Goal: Contribute content: Contribute content

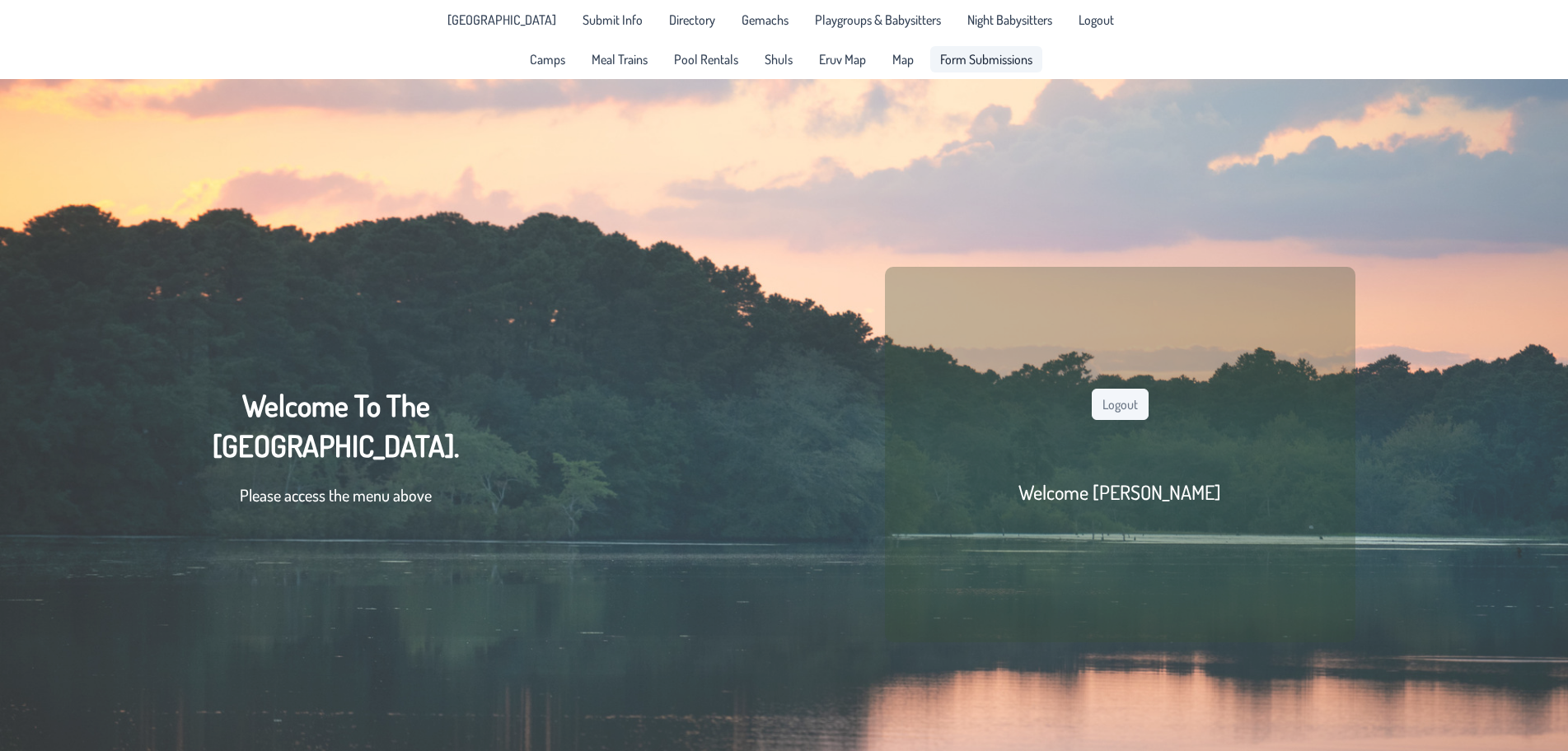
click at [984, 60] on span "Form Submissions" at bounding box center [986, 59] width 93 height 14
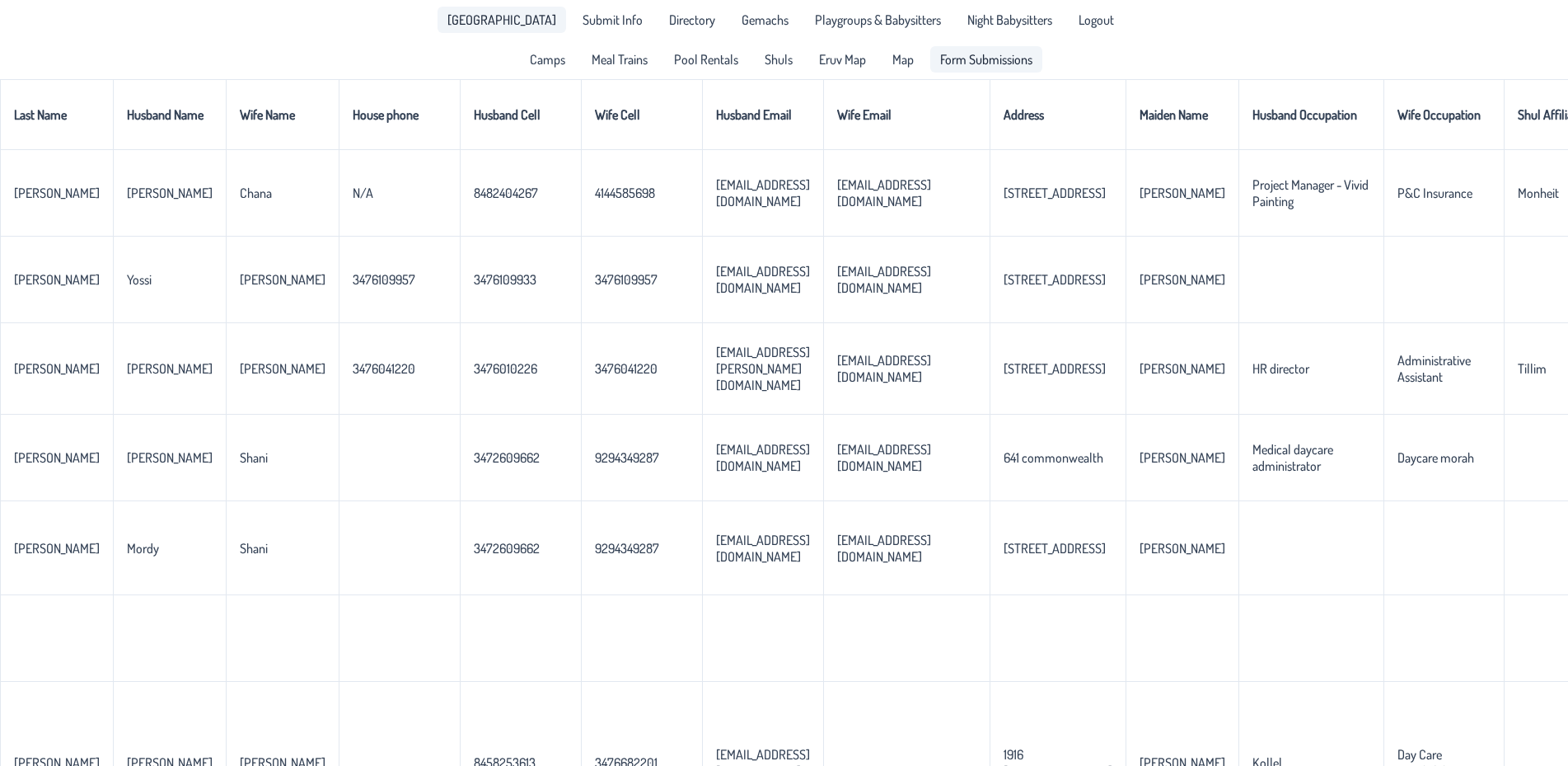
click at [523, 23] on span "[GEOGRAPHIC_DATA]" at bounding box center [502, 20] width 109 height 14
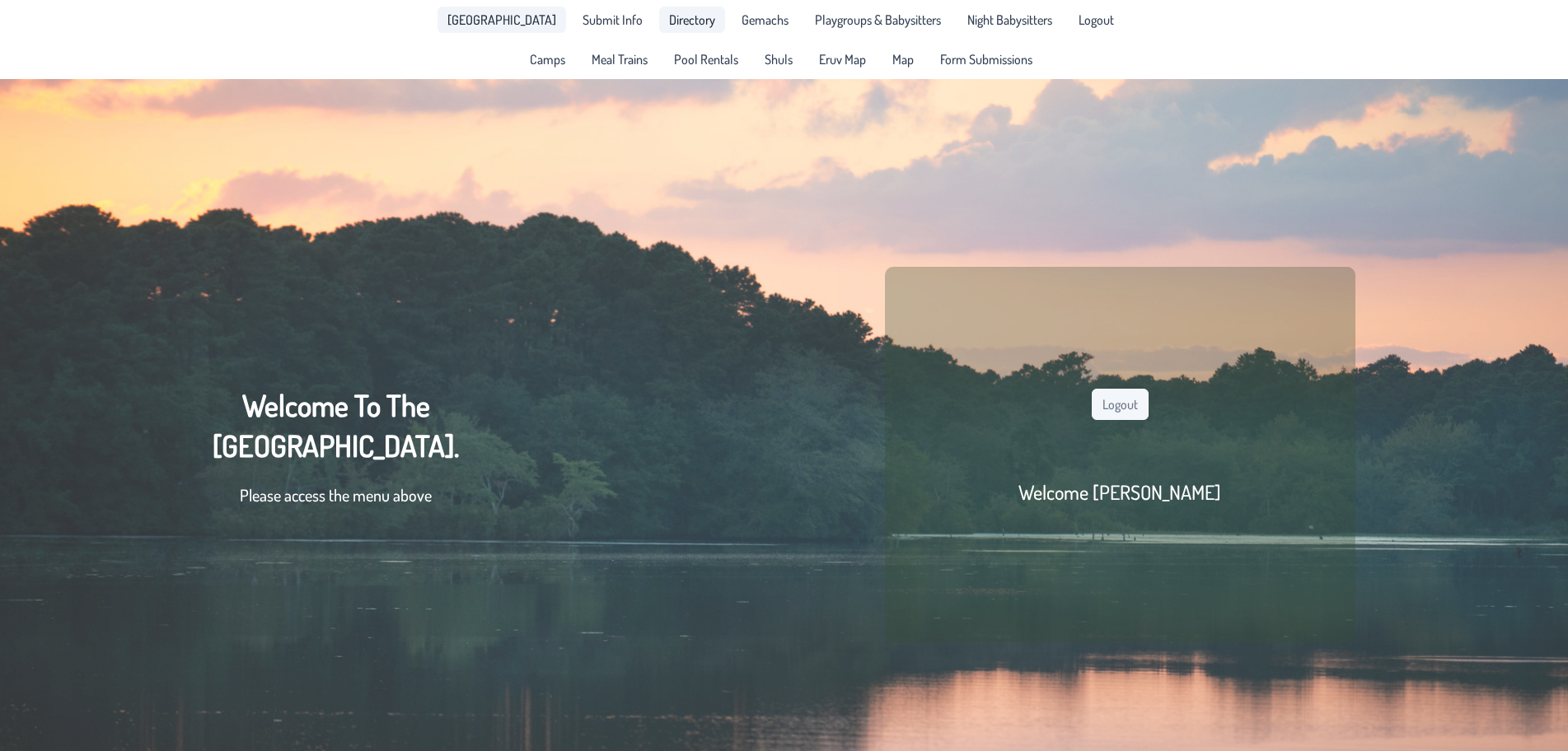
click at [679, 20] on span "Directory" at bounding box center [691, 20] width 46 height 14
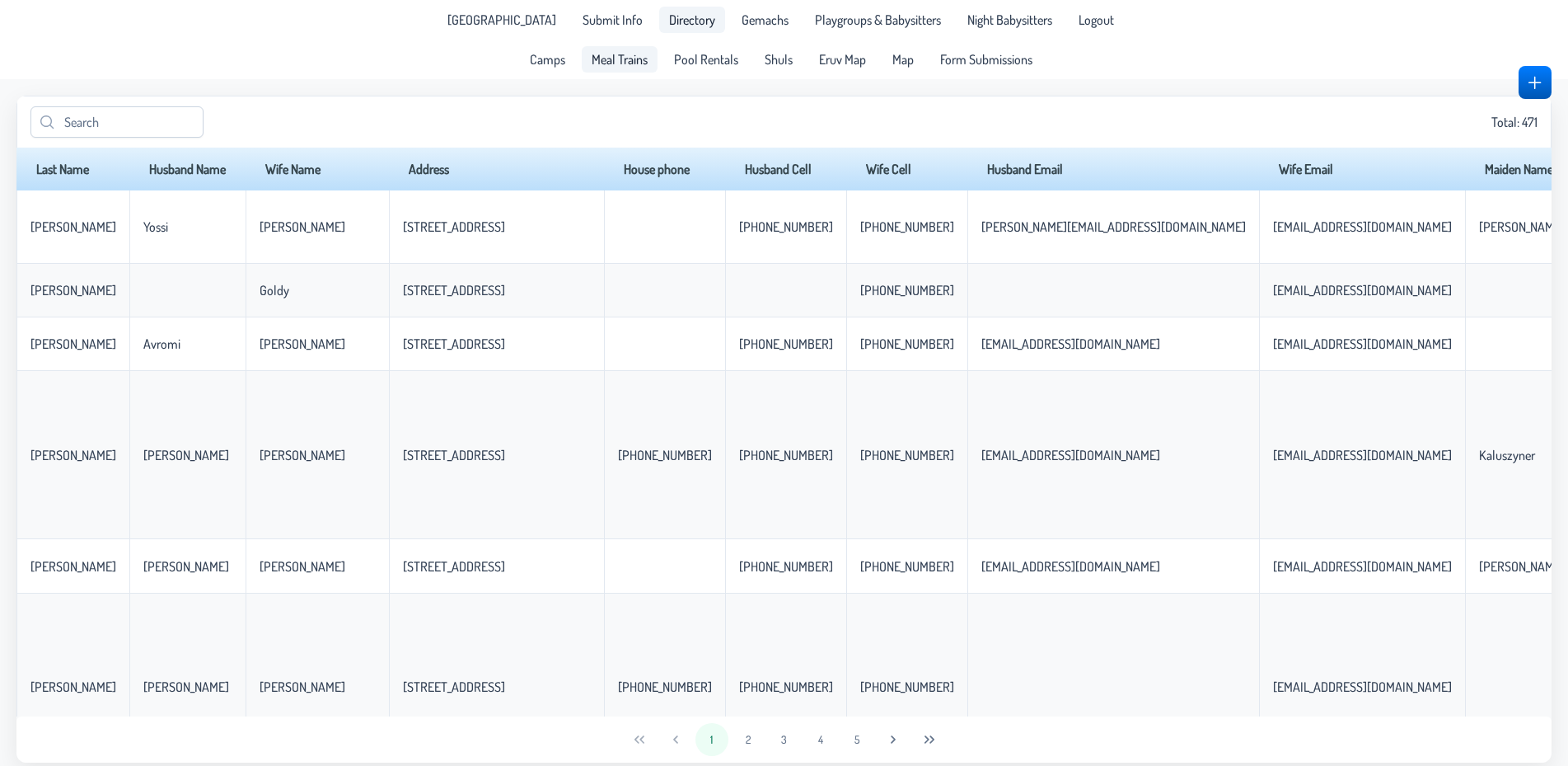
click at [617, 60] on span "Meal Trains" at bounding box center [620, 59] width 56 height 14
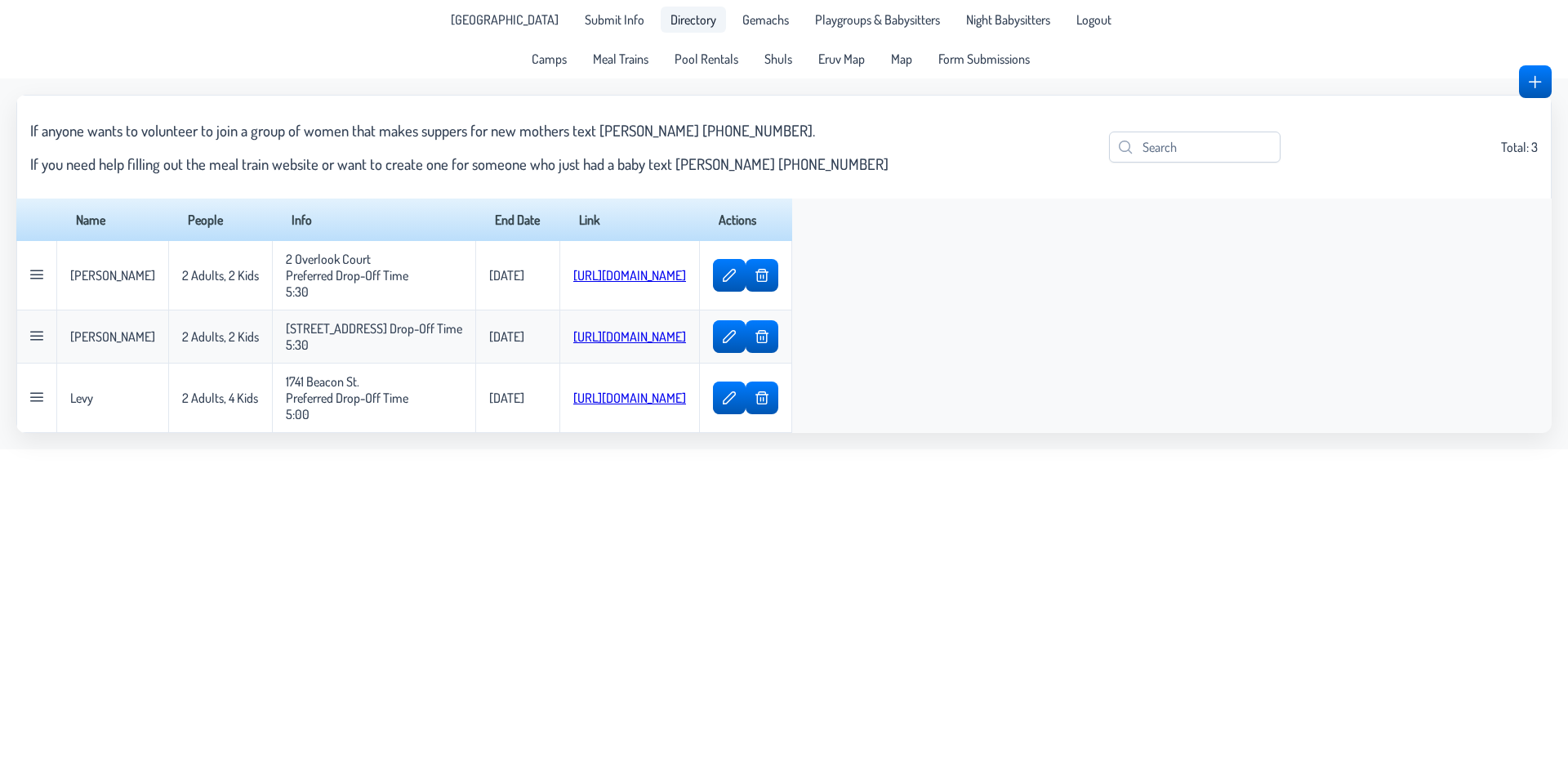
click at [671, 21] on span "Directory" at bounding box center [694, 20] width 46 height 13
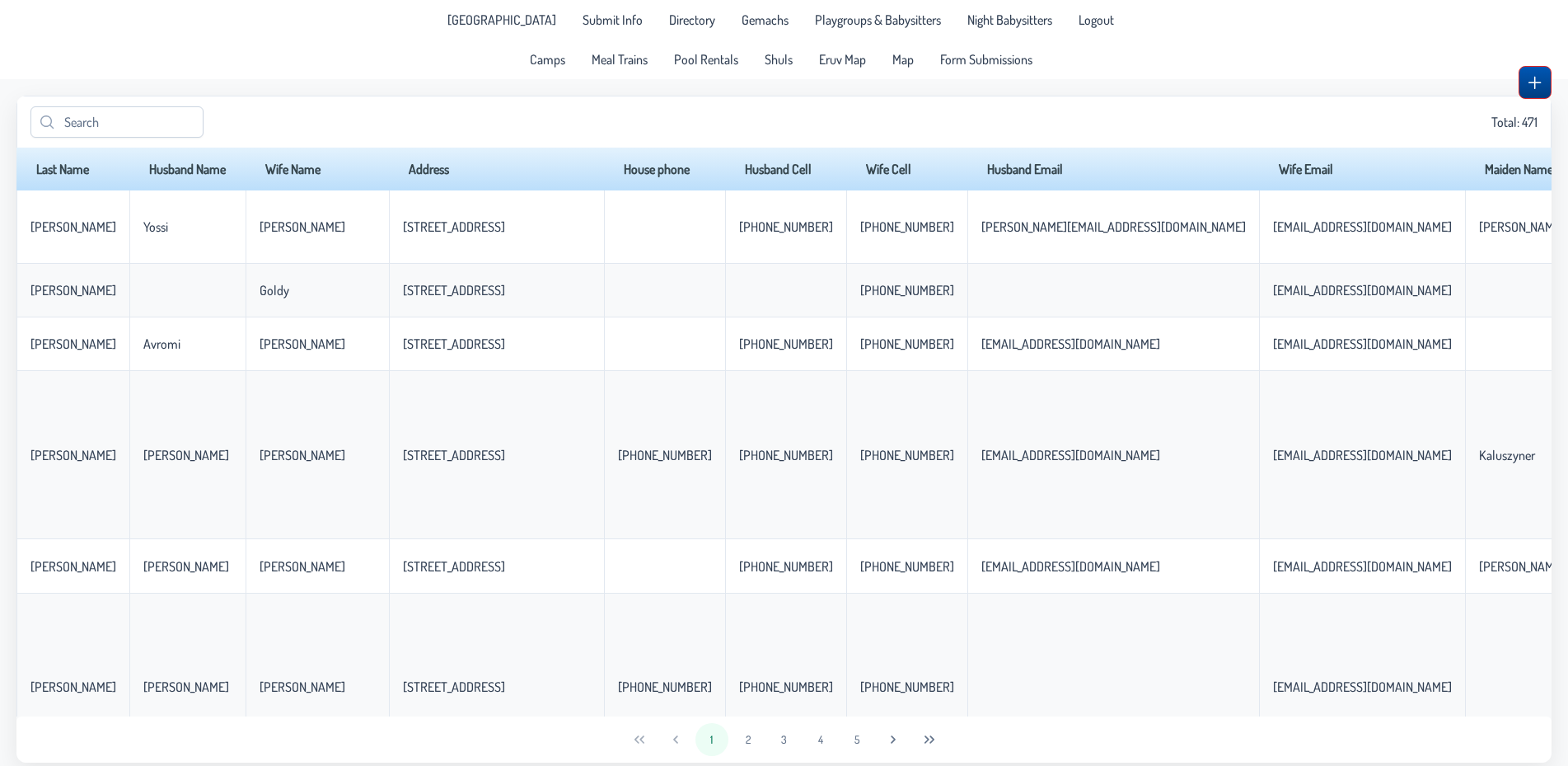
click at [1538, 85] on span "button" at bounding box center [1534, 83] width 14 height 14
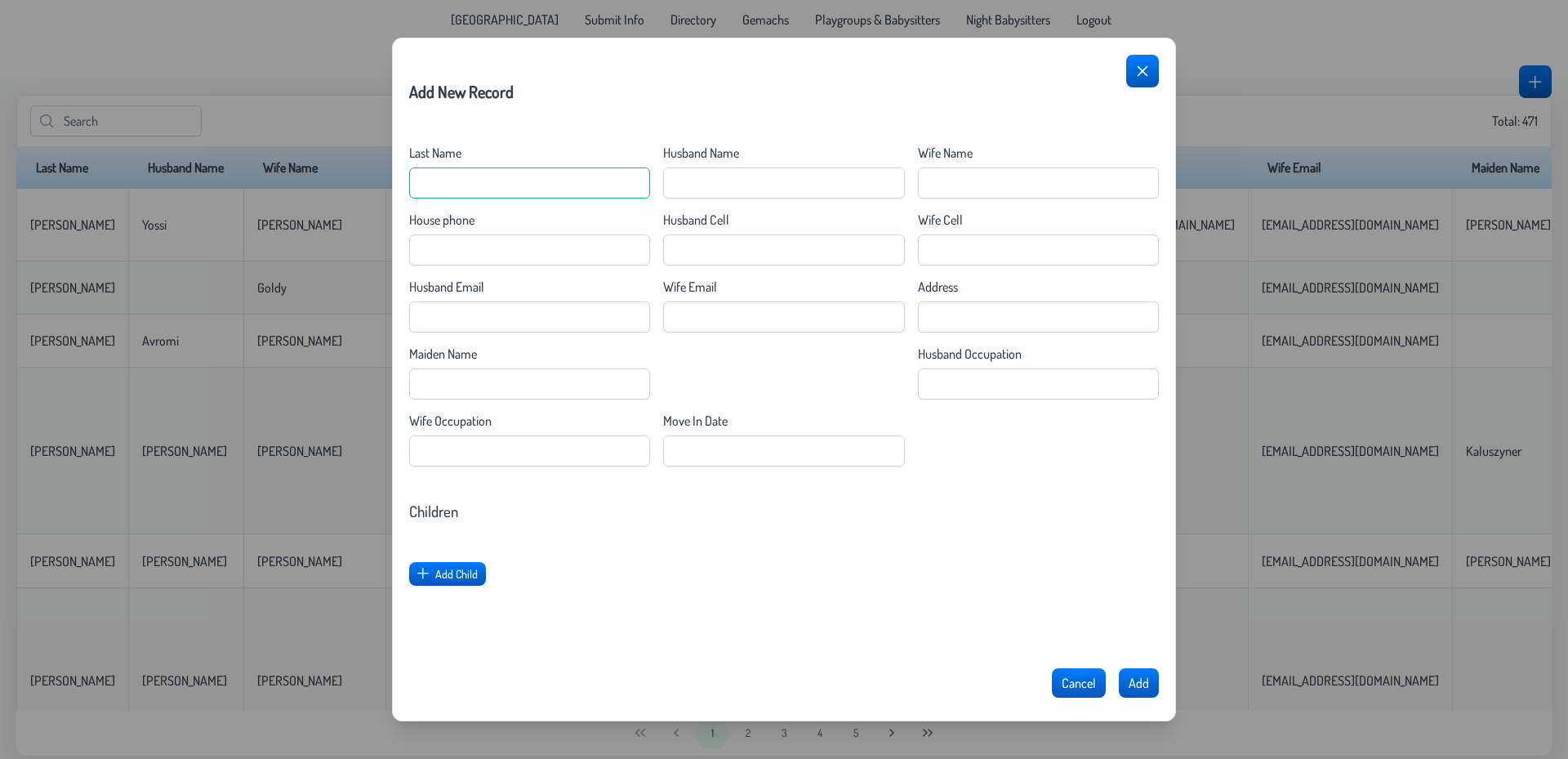
click at [563, 182] on Name "Last Name" at bounding box center [530, 183] width 241 height 31
type Name "[PERSON_NAME]"
click at [740, 185] on Name "Husband Name" at bounding box center [784, 183] width 241 height 31
type Name "[PERSON_NAME]"
click at [985, 192] on Name "Wife Name" at bounding box center [1039, 183] width 241 height 31
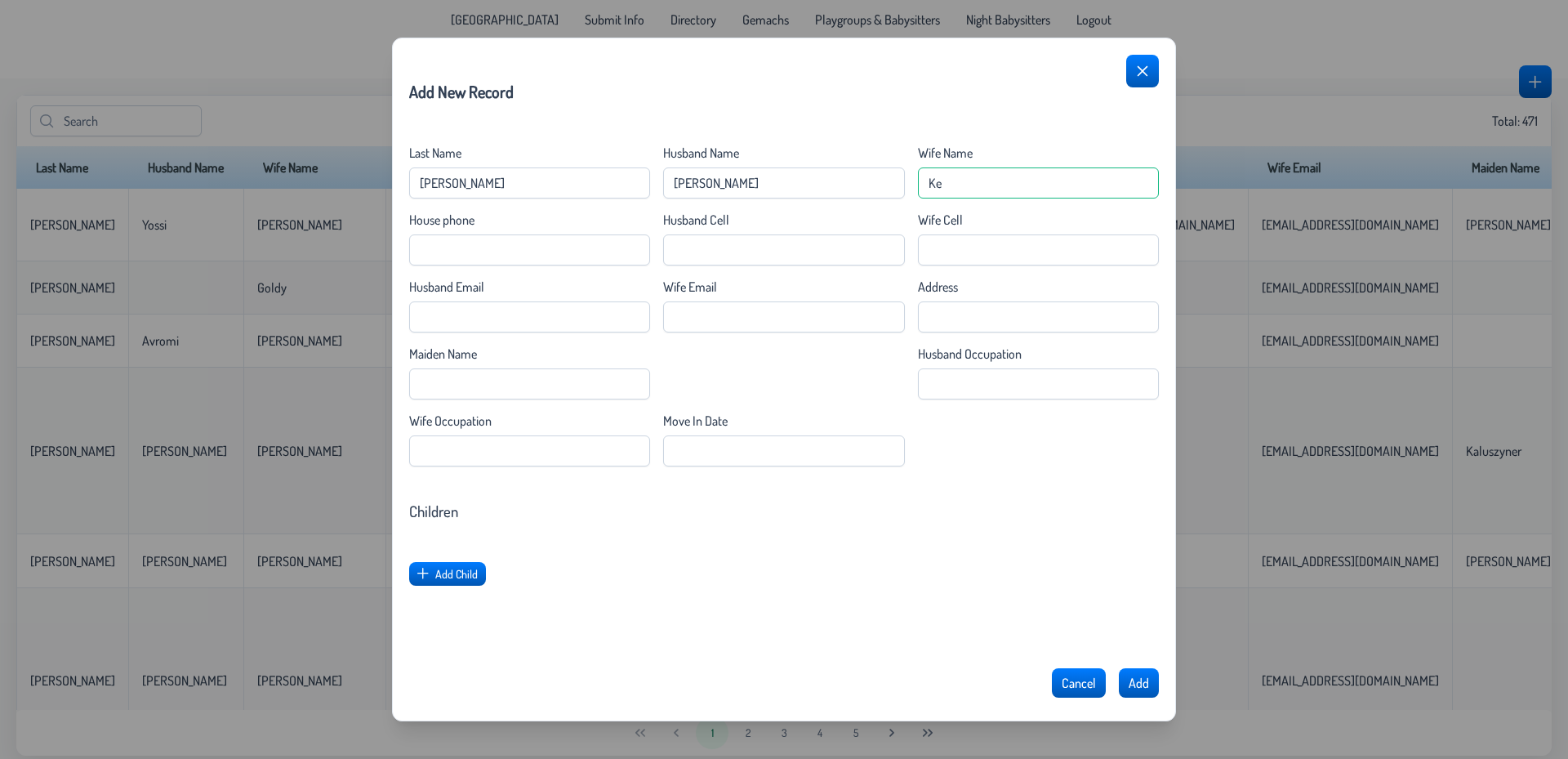
type Name "K"
type Name "[PERSON_NAME]"
click at [731, 254] on Cell "Husband Cell" at bounding box center [784, 250] width 241 height 31
type Cell "[PHONE_NUMBER]"
click at [937, 260] on Cell "Wife Cell" at bounding box center [1039, 250] width 241 height 31
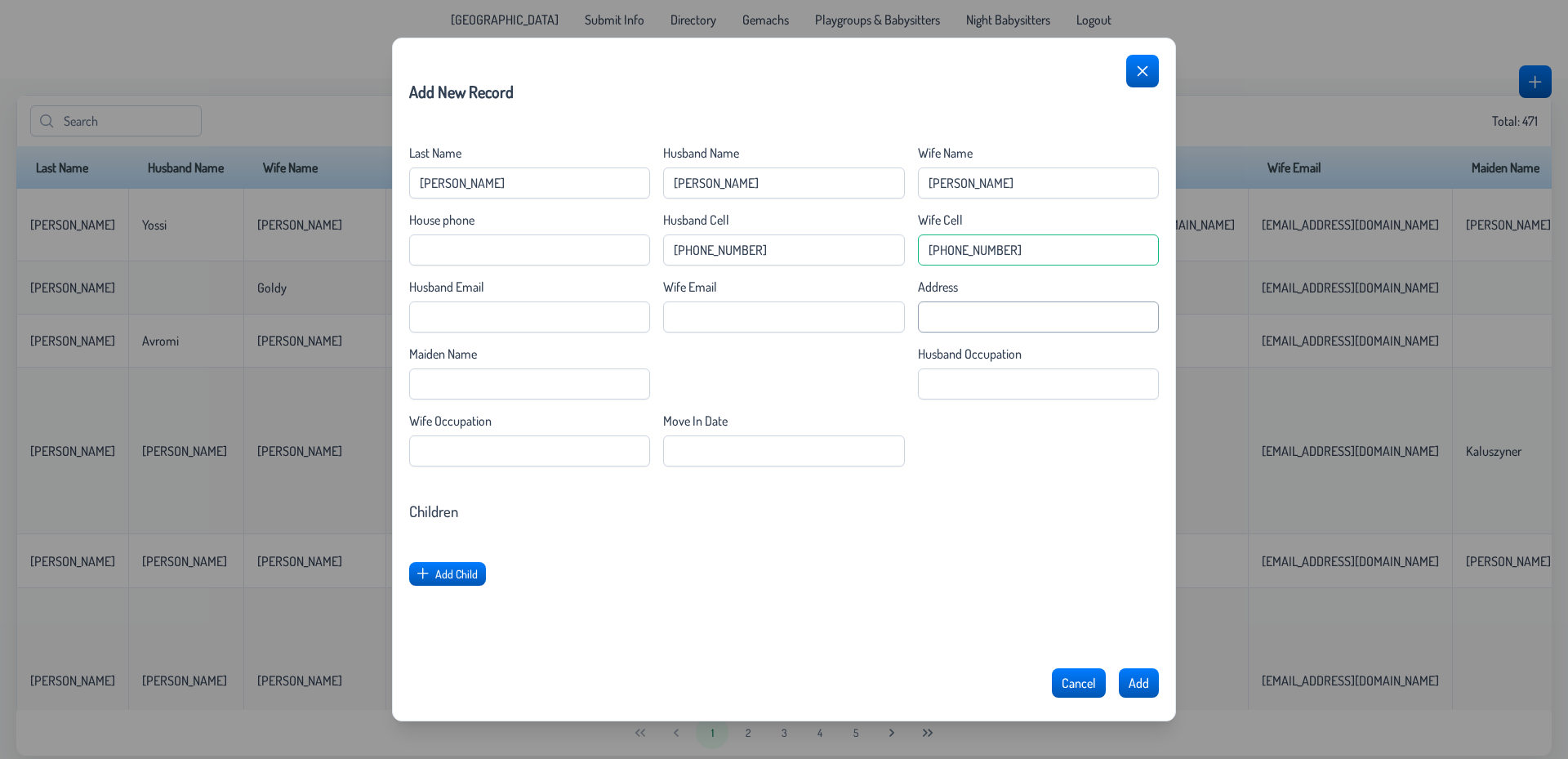
type Cell "[PHONE_NUMBER]"
click at [967, 316] on input "Address" at bounding box center [1039, 317] width 241 height 31
type input "1158 Pemberton"
click at [788, 472] on form "Last Name [PERSON_NAME] Husband Name [PERSON_NAME] Wife Name [PERSON_NAME] Hous…" at bounding box center [784, 442] width 750 height 596
click at [787, 461] on Date "Move In Date" at bounding box center [784, 451] width 241 height 31
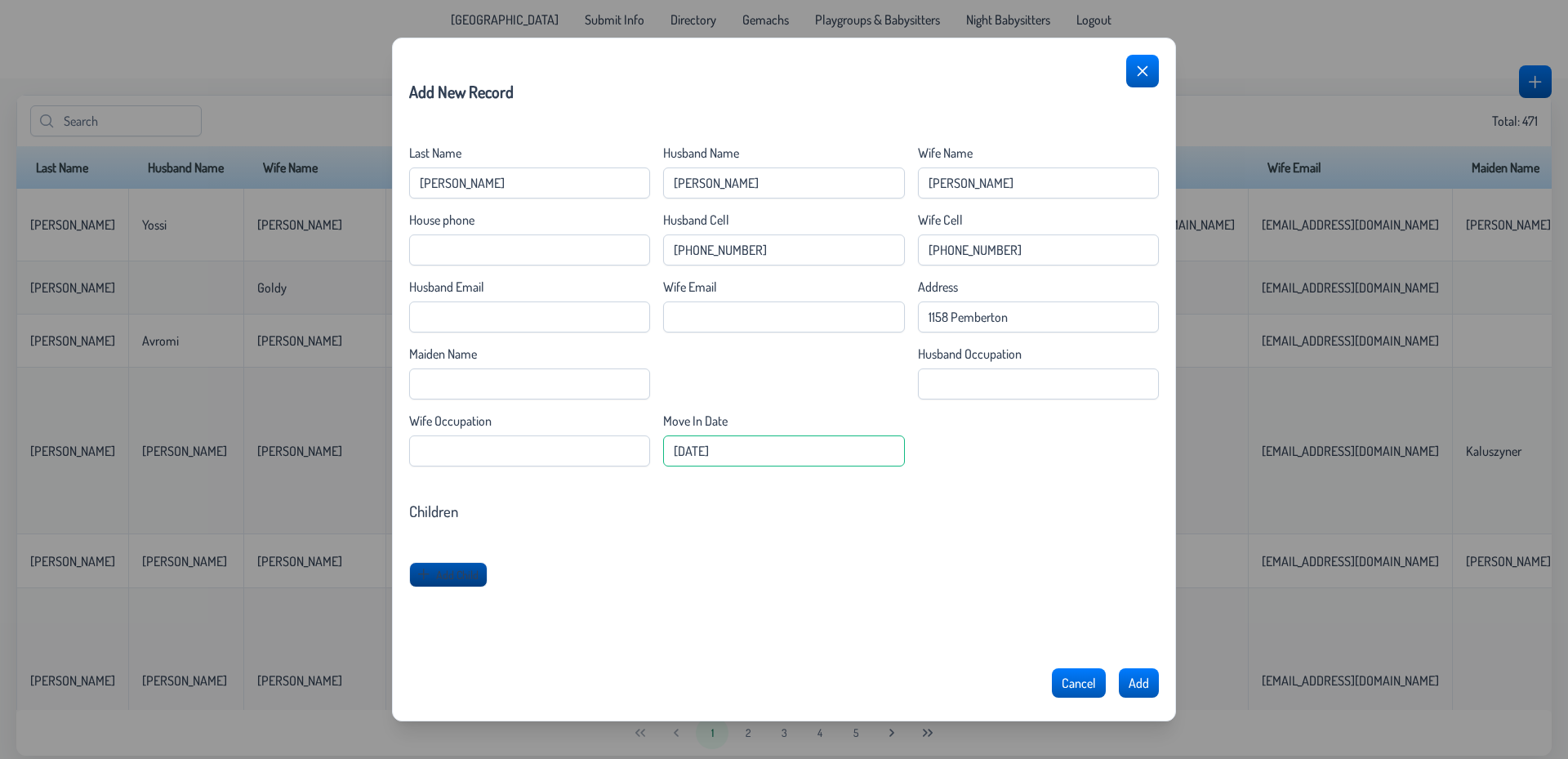
type Date "[DATE]"
click at [432, 577] on button "Add Child" at bounding box center [448, 575] width 78 height 25
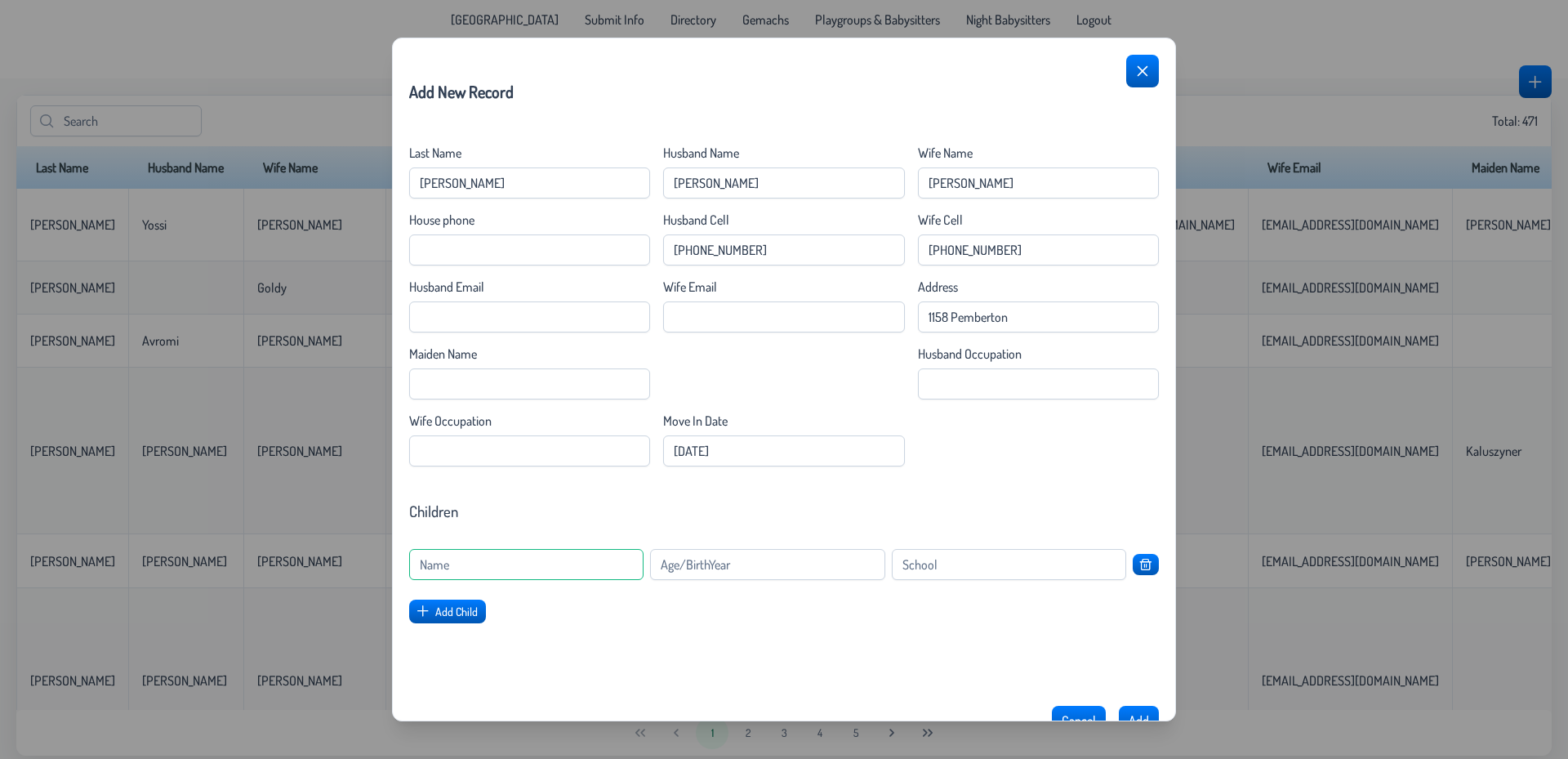
click at [590, 561] on input at bounding box center [526, 564] width 235 height 31
type input "Girl"
click at [734, 564] on input at bounding box center [767, 564] width 235 height 31
type input "2021"
click at [459, 615] on span "Add Child" at bounding box center [457, 612] width 42 height 13
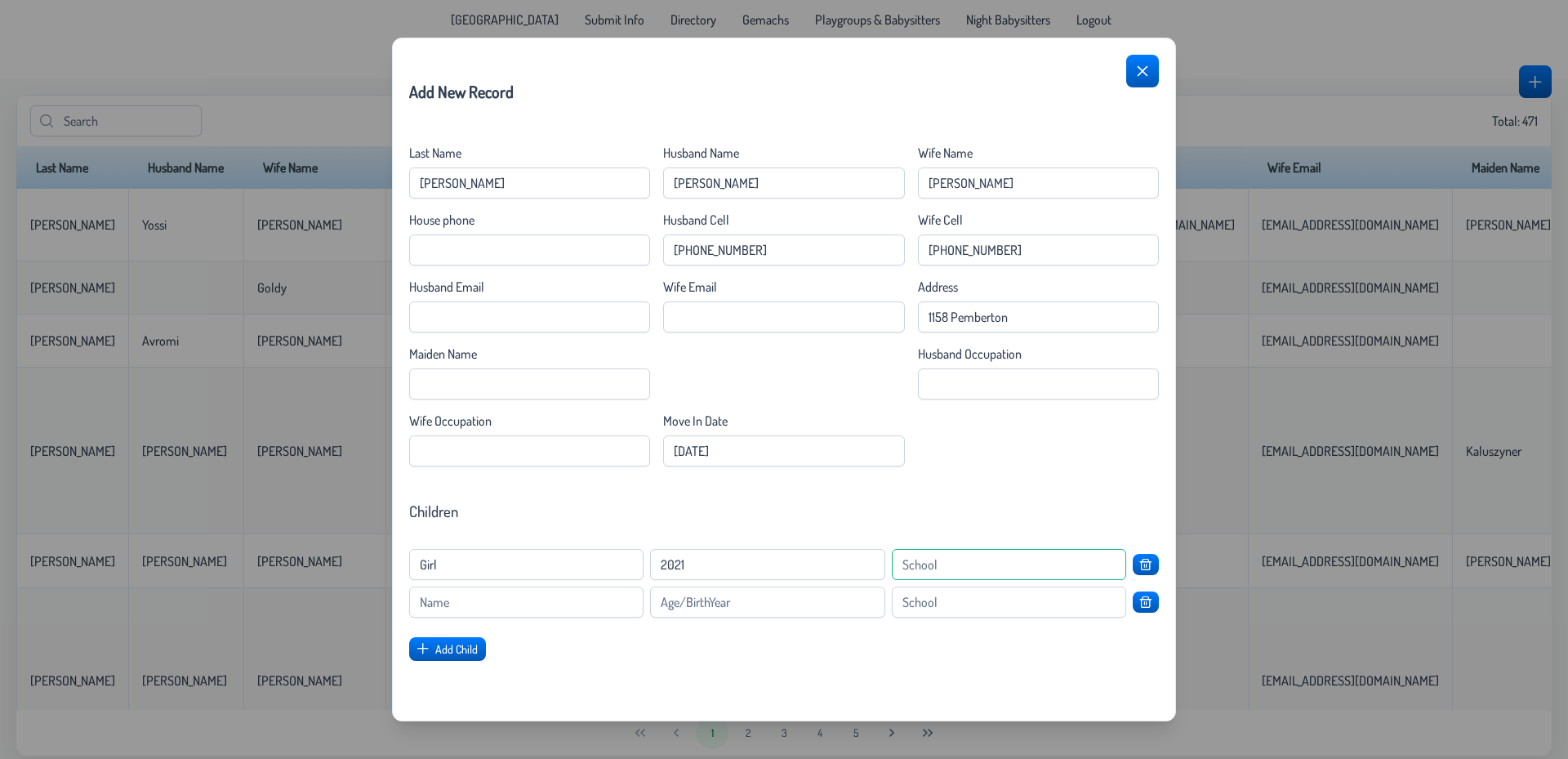
click at [990, 559] on input at bounding box center [1009, 564] width 235 height 31
type input "Blossom"
click at [605, 611] on input at bounding box center [526, 602] width 235 height 31
type input "Boy"
click at [771, 594] on input at bounding box center [767, 602] width 235 height 31
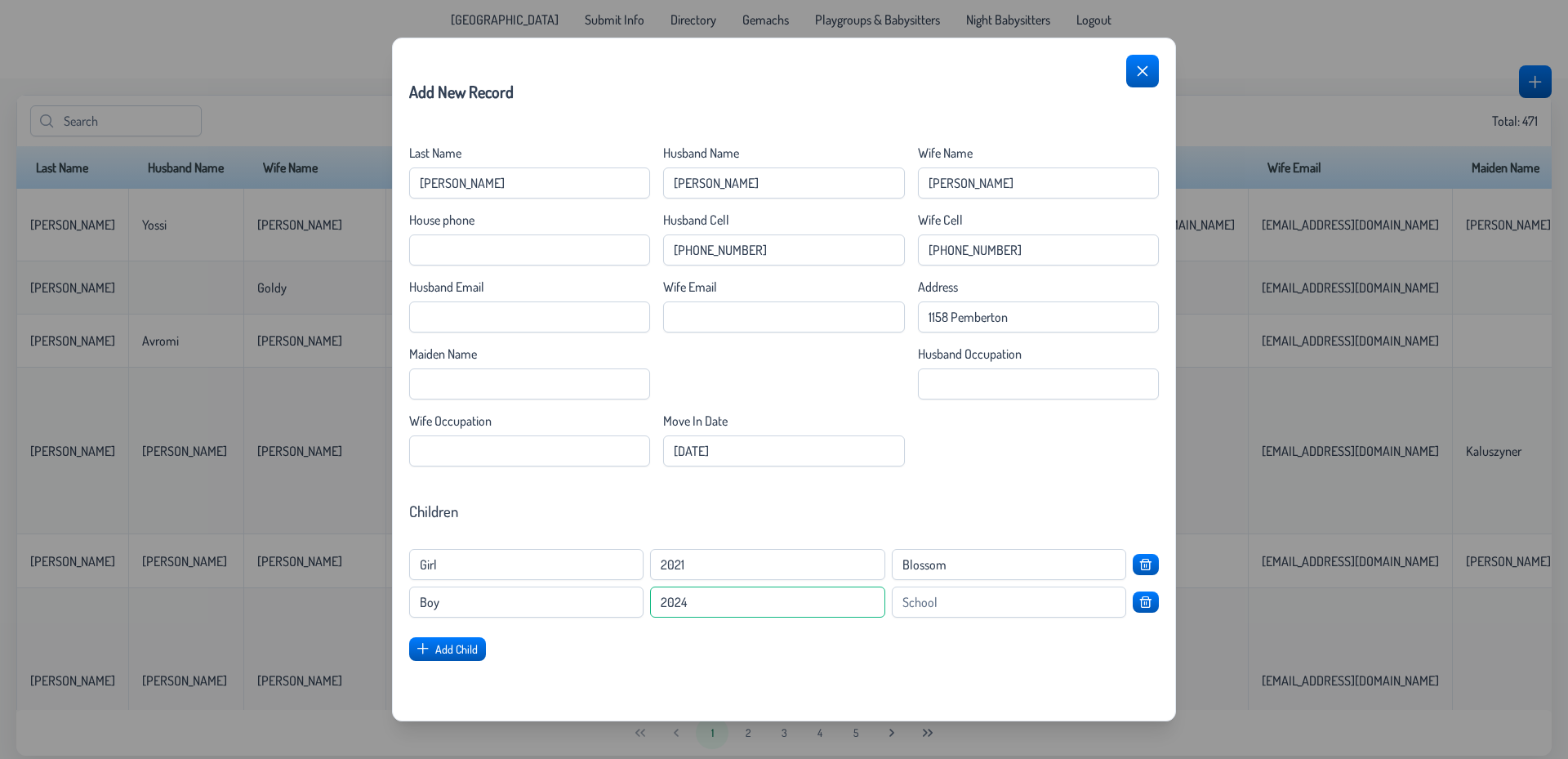
scroll to position [112, 0]
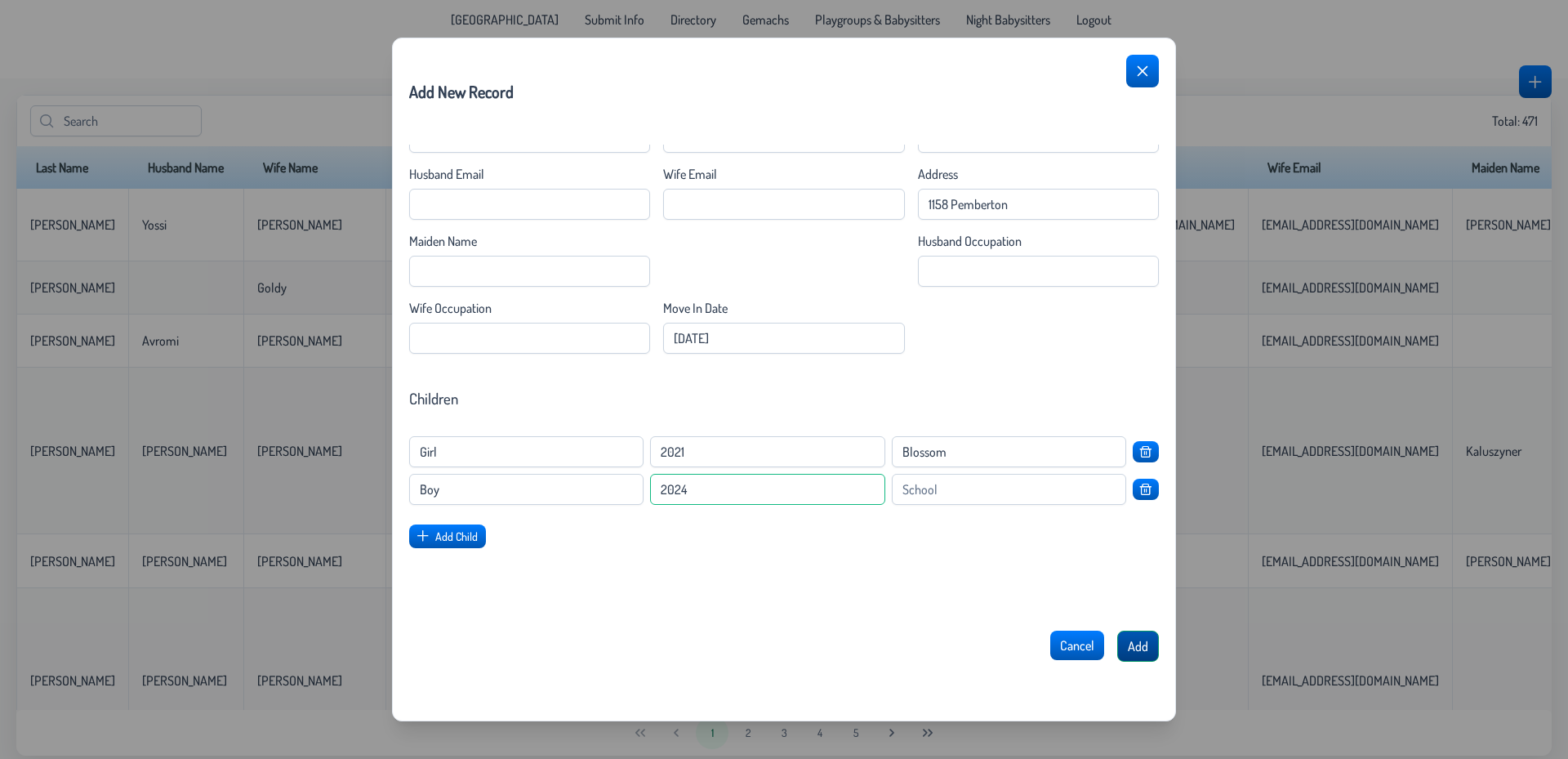
type input "2024"
click at [1125, 656] on button "Add" at bounding box center [1138, 646] width 41 height 31
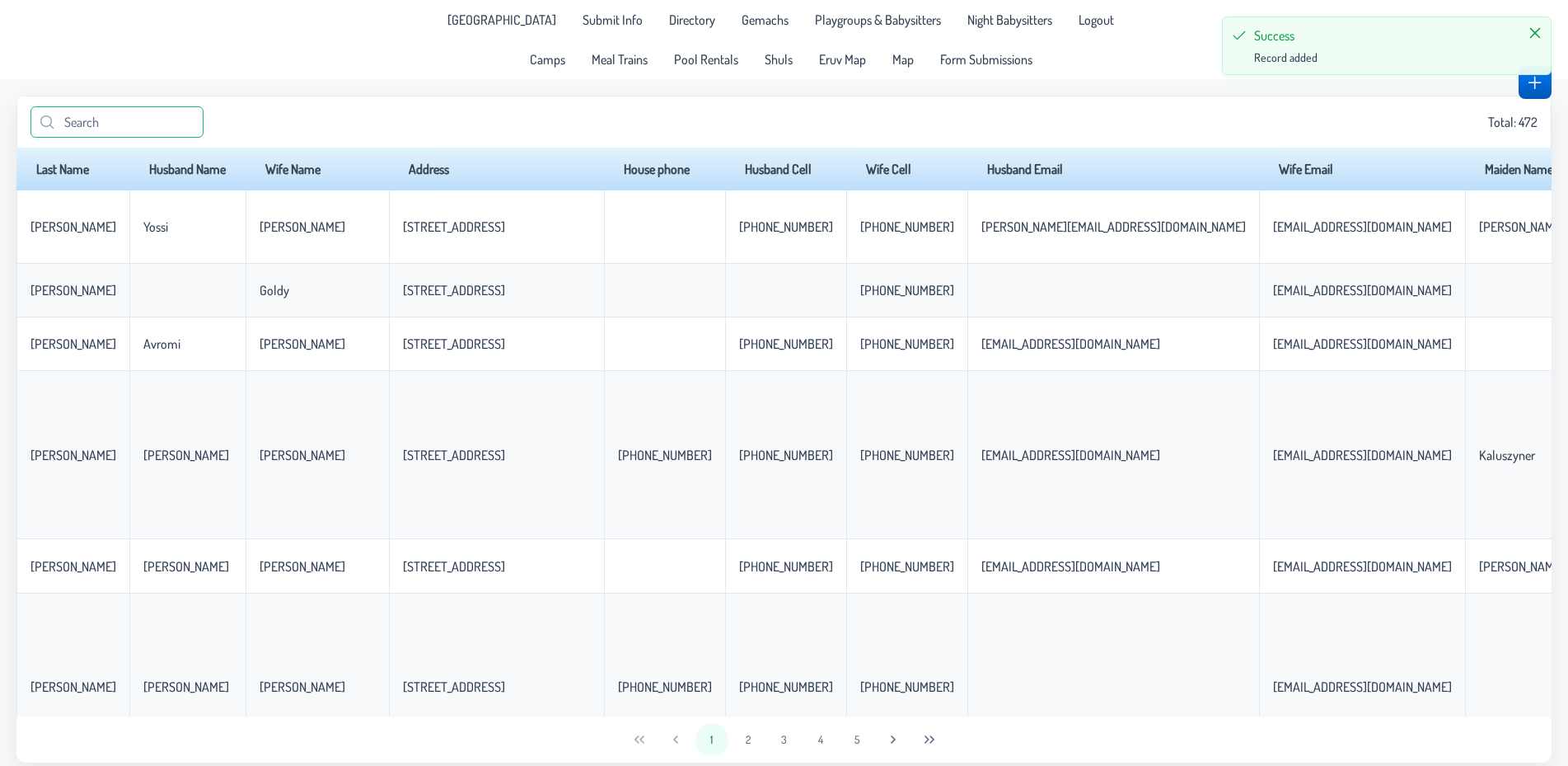
click at [106, 113] on input "text" at bounding box center [117, 122] width 173 height 32
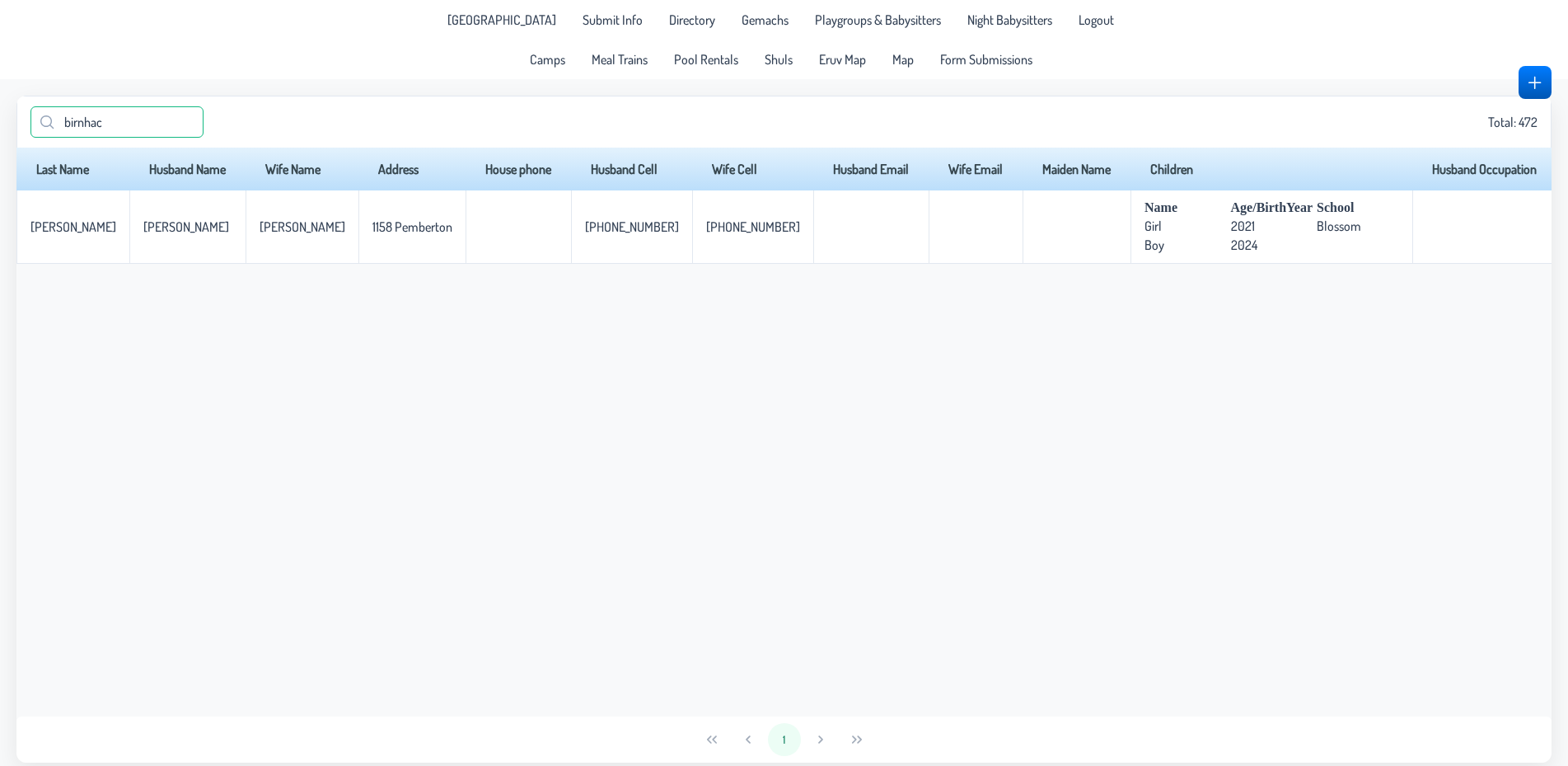
type input "[PERSON_NAME]"
drag, startPoint x: 127, startPoint y: 132, endPoint x: 15, endPoint y: 113, distance: 113.6
click at [31, 113] on input "[PERSON_NAME]" at bounding box center [117, 122] width 173 height 32
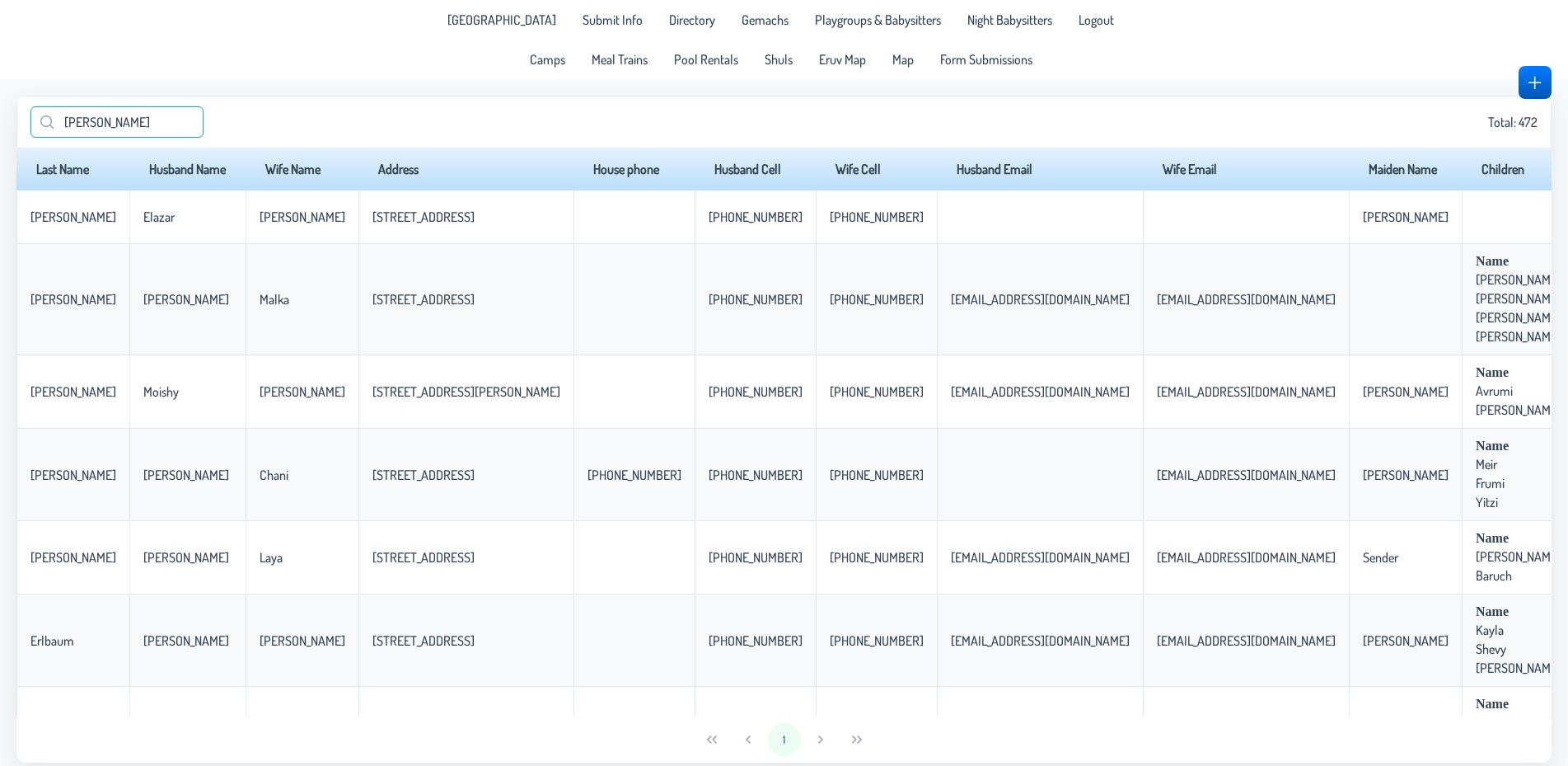
drag, startPoint x: 136, startPoint y: 123, endPoint x: 0, endPoint y: 123, distance: 136.0
click at [31, 123] on input "[PERSON_NAME]" at bounding box center [117, 122] width 173 height 32
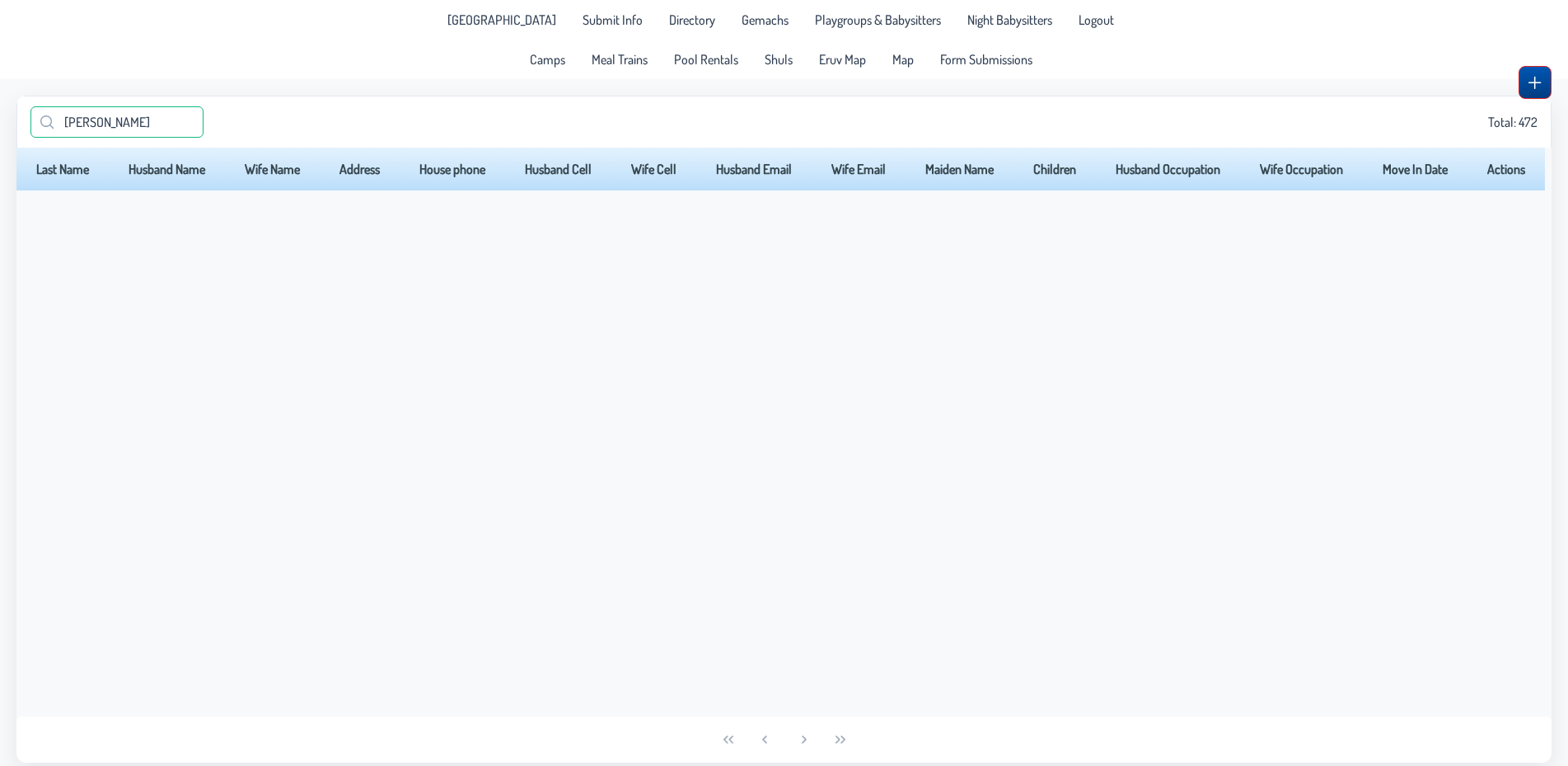
type input "[PERSON_NAME]"
click at [1532, 73] on button "button" at bounding box center [1535, 83] width 33 height 33
click at [1530, 80] on span "button" at bounding box center [1534, 83] width 14 height 14
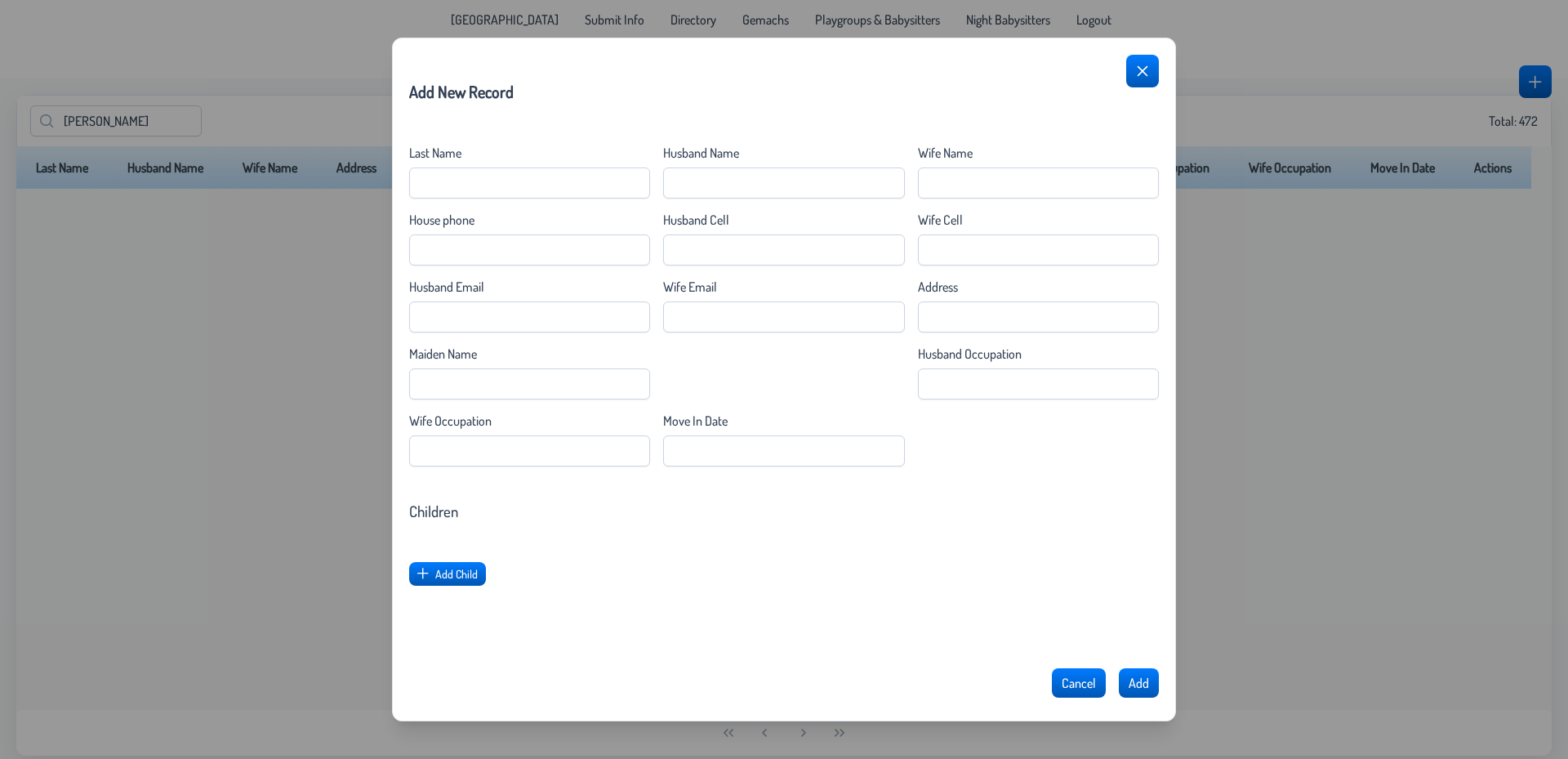
click at [613, 200] on div "Last Name Husband Name Wife Name House phone Husband Cell Wife Cell Husband Ema…" at bounding box center [784, 306] width 750 height 322
click at [580, 187] on Name "Last Name" at bounding box center [530, 183] width 241 height 31
type Name "Lubinksy"
click at [779, 174] on Name "Husband Name" at bounding box center [784, 183] width 241 height 31
type Name "[PERSON_NAME]"
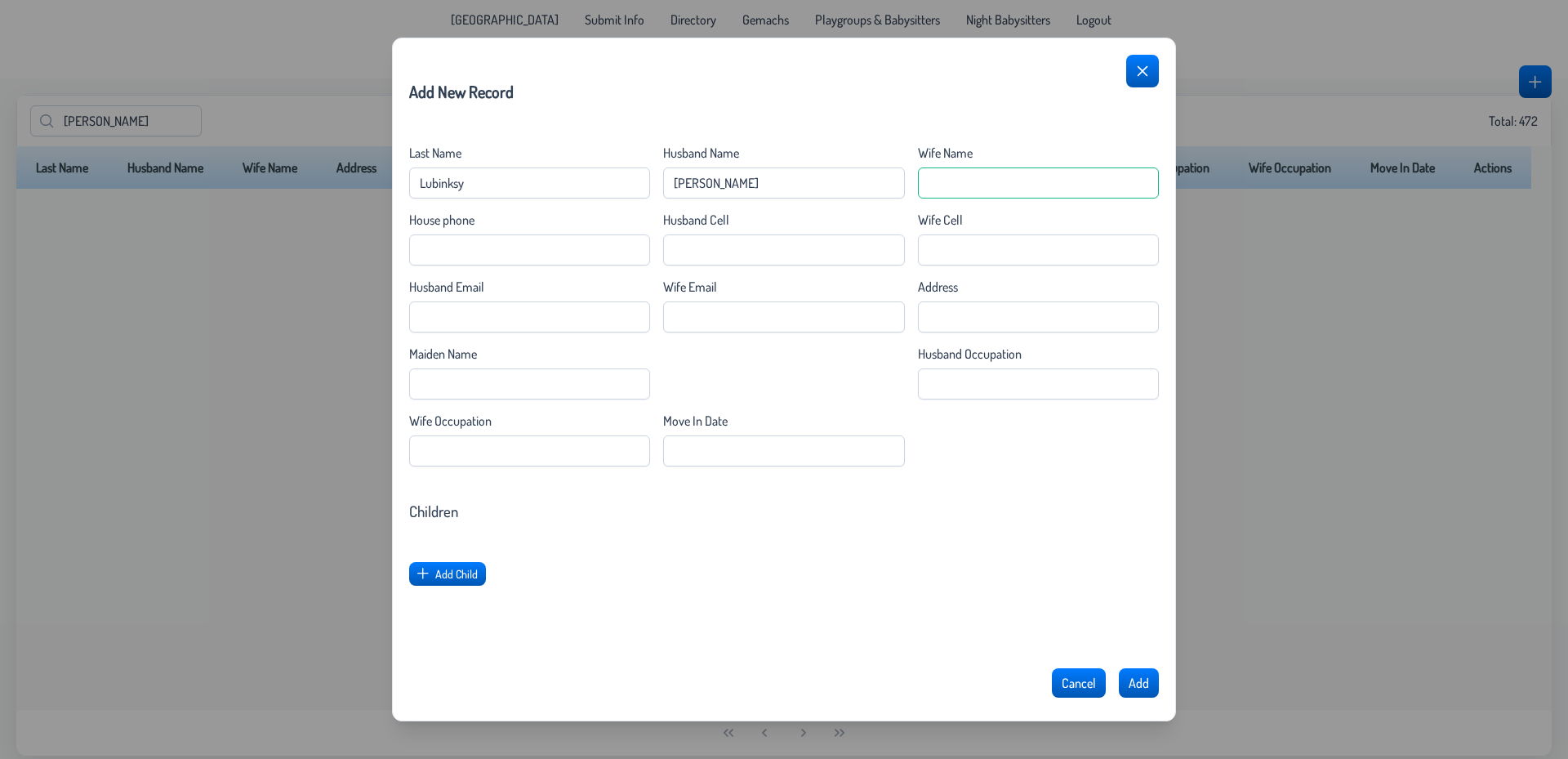
click at [963, 183] on Name "Wife Name" at bounding box center [1039, 183] width 241 height 31
type Name "[PERSON_NAME]"
click at [692, 253] on Cell "Husband Cell" at bounding box center [784, 250] width 241 height 31
type Cell "[PHONE_NUMBER]"
click at [940, 247] on Cell "Wife Cell" at bounding box center [1039, 250] width 241 height 31
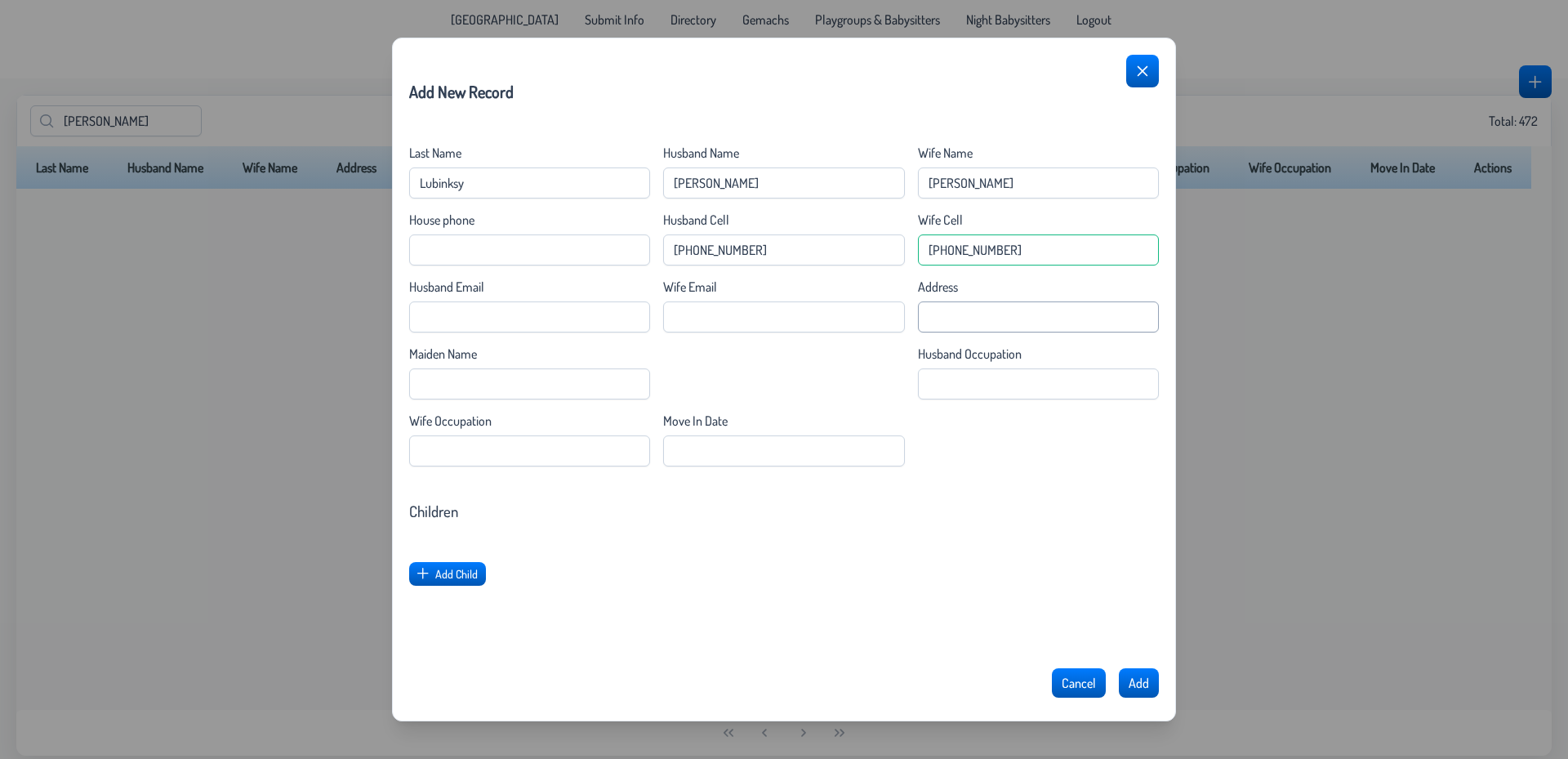
type Cell "[PHONE_NUMBER]"
click at [961, 316] on input "Address" at bounding box center [1039, 317] width 241 height 31
type input "[STREET_ADDRESS]"
click at [786, 449] on Date "Move In Date" at bounding box center [784, 451] width 241 height 31
type Date "E"
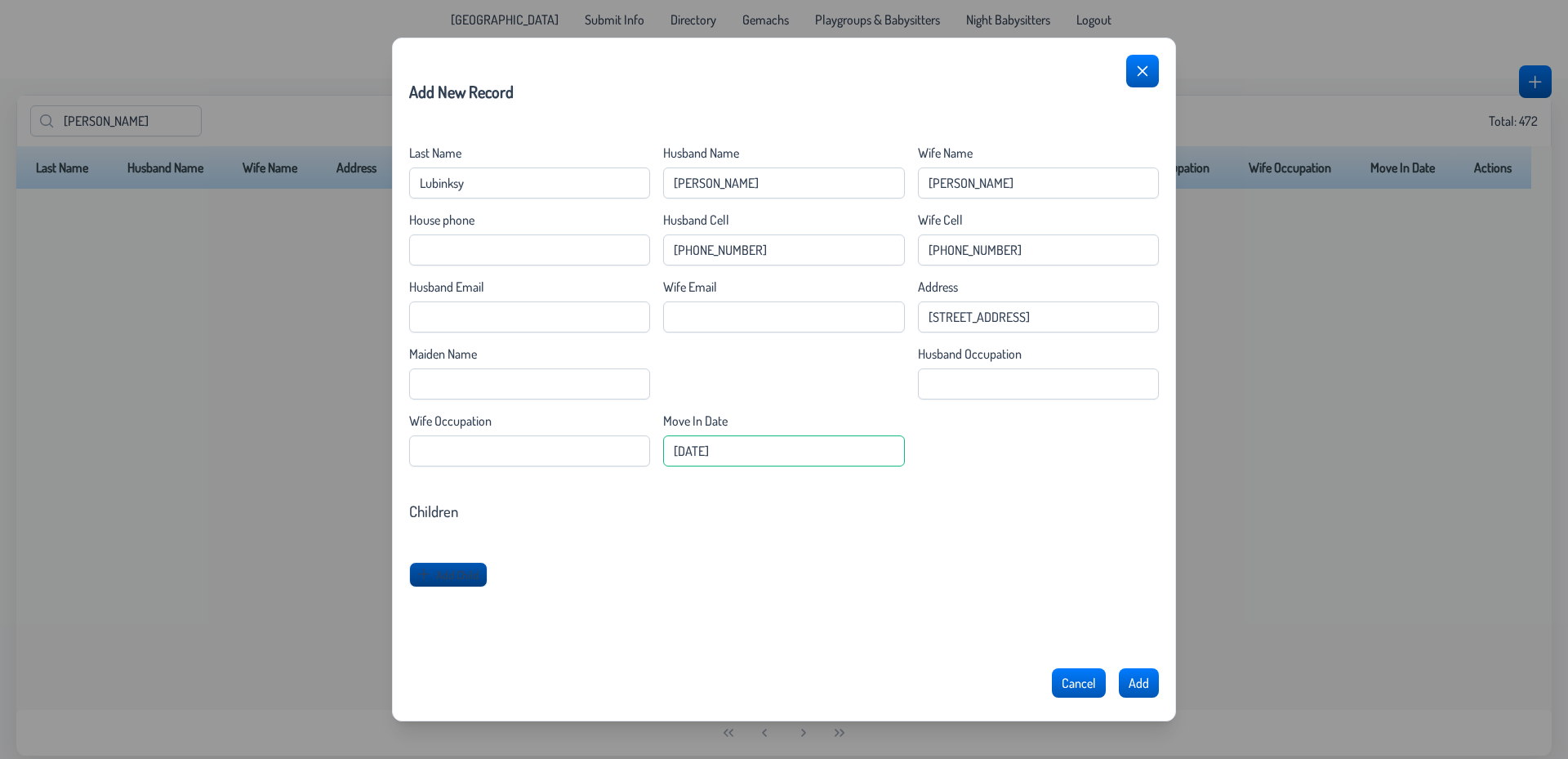
type Date "[DATE]"
click at [450, 583] on button "Add Child" at bounding box center [448, 575] width 78 height 25
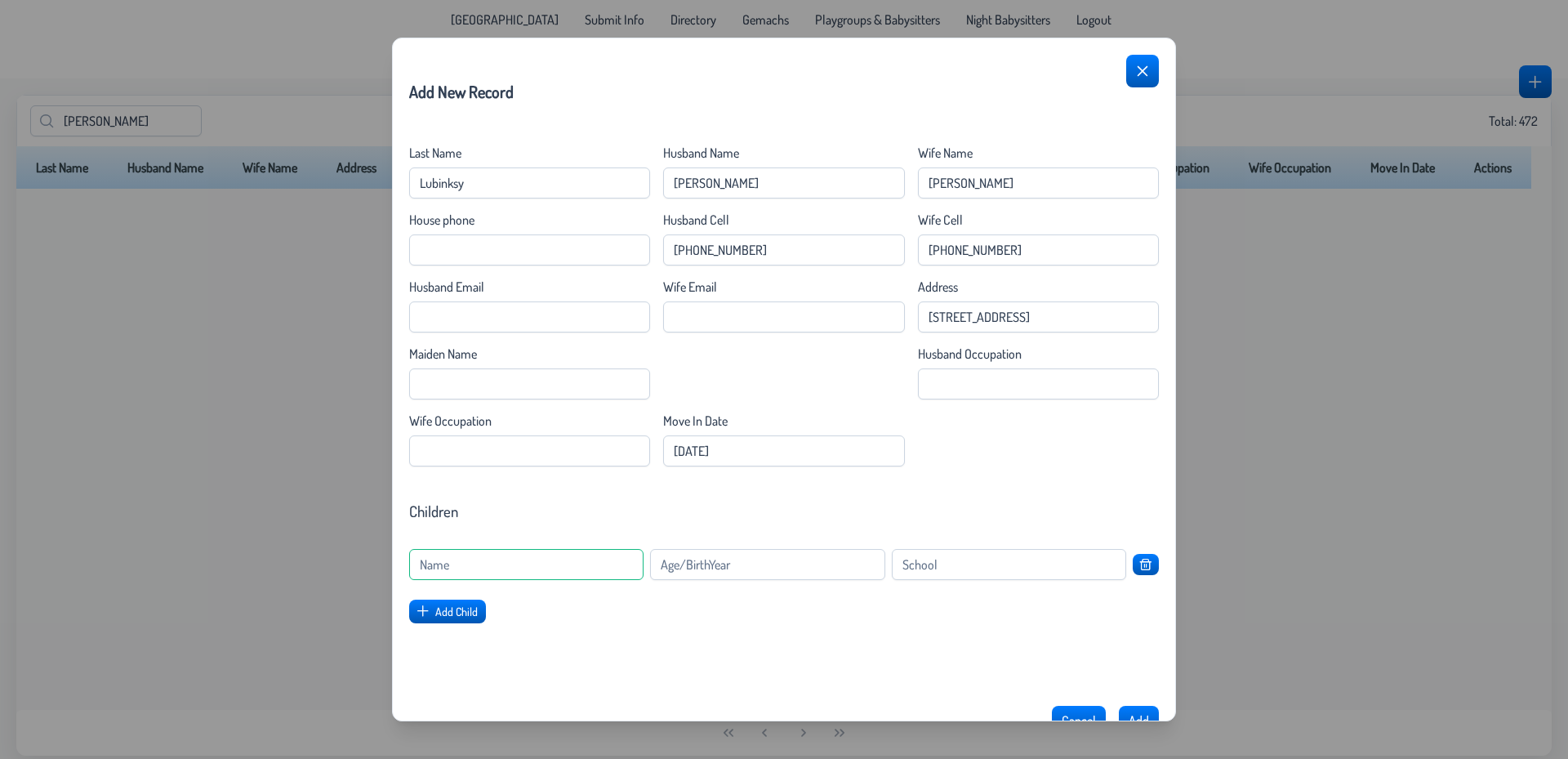
click at [565, 567] on input at bounding box center [526, 564] width 235 height 31
type input "Girl"
click at [487, 383] on Name "Maiden Name" at bounding box center [530, 384] width 241 height 31
type Name "[PERSON_NAME]"
click at [700, 563] on input at bounding box center [767, 564] width 235 height 31
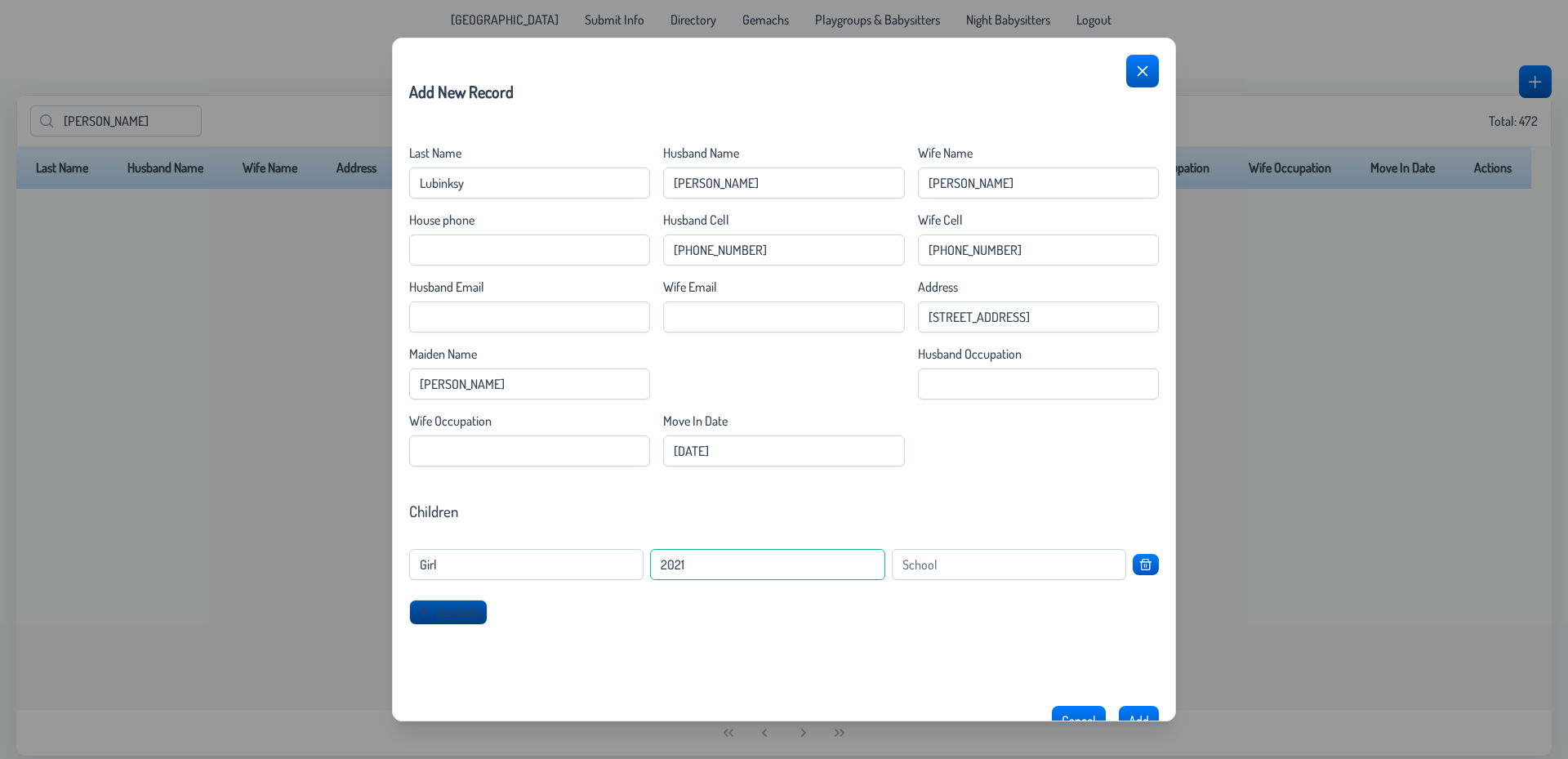
type input "2021"
click at [452, 607] on span "Add Child" at bounding box center [457, 612] width 42 height 13
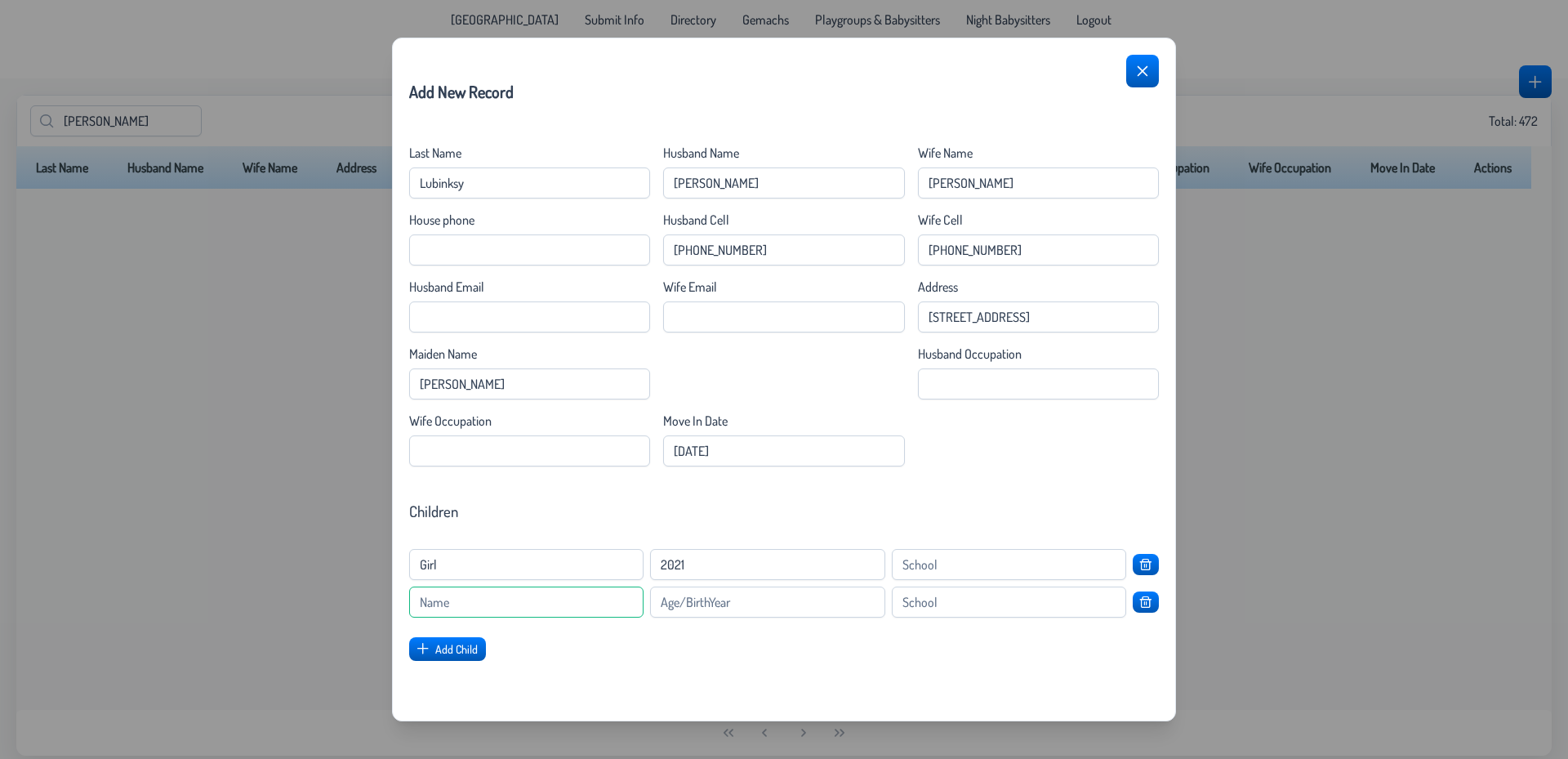
click at [511, 603] on input at bounding box center [526, 602] width 235 height 31
type input "Girl"
click at [764, 612] on input at bounding box center [767, 602] width 235 height 31
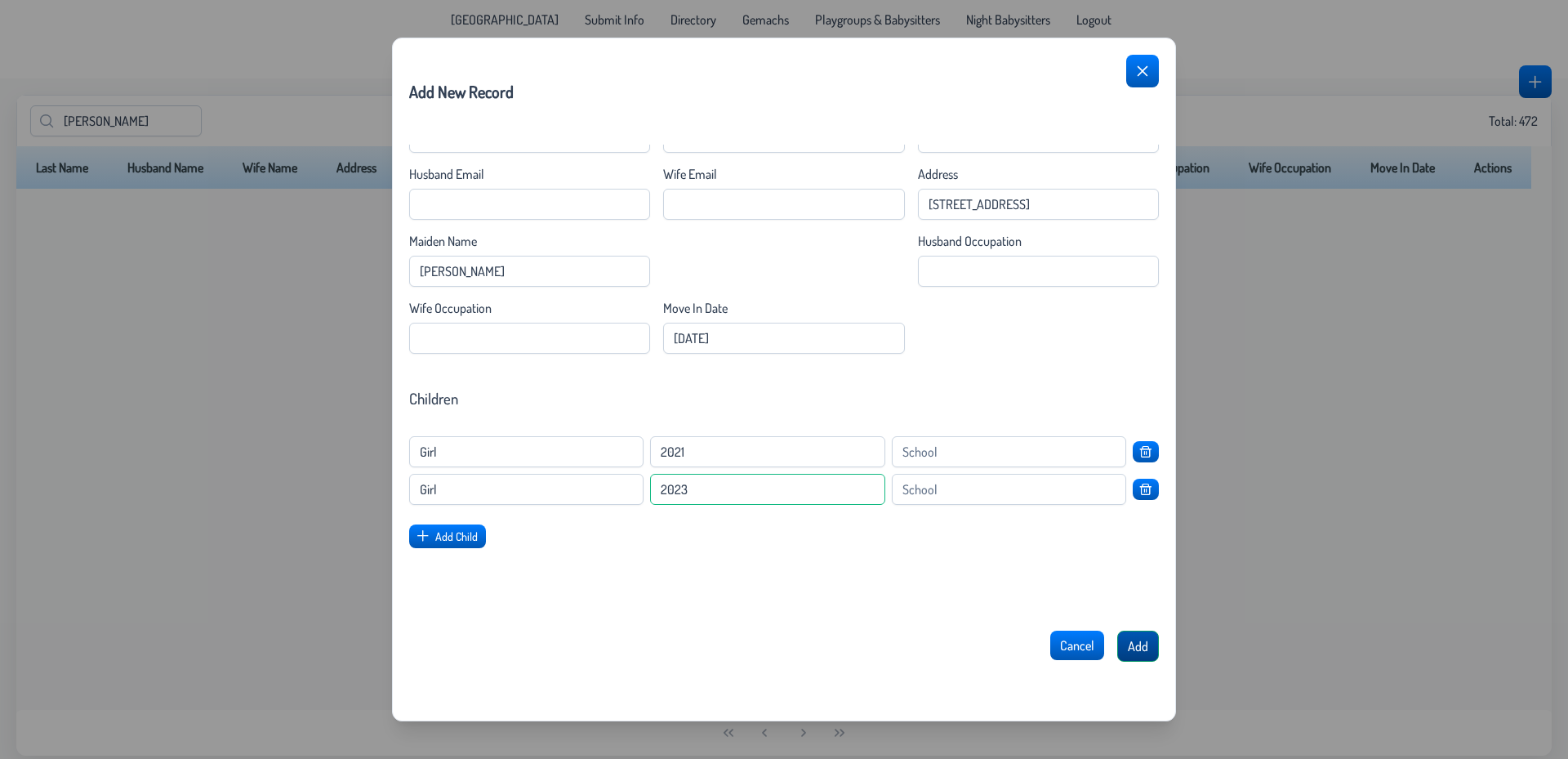
type input "2023"
click at [1133, 649] on span "Add" at bounding box center [1138, 646] width 21 height 16
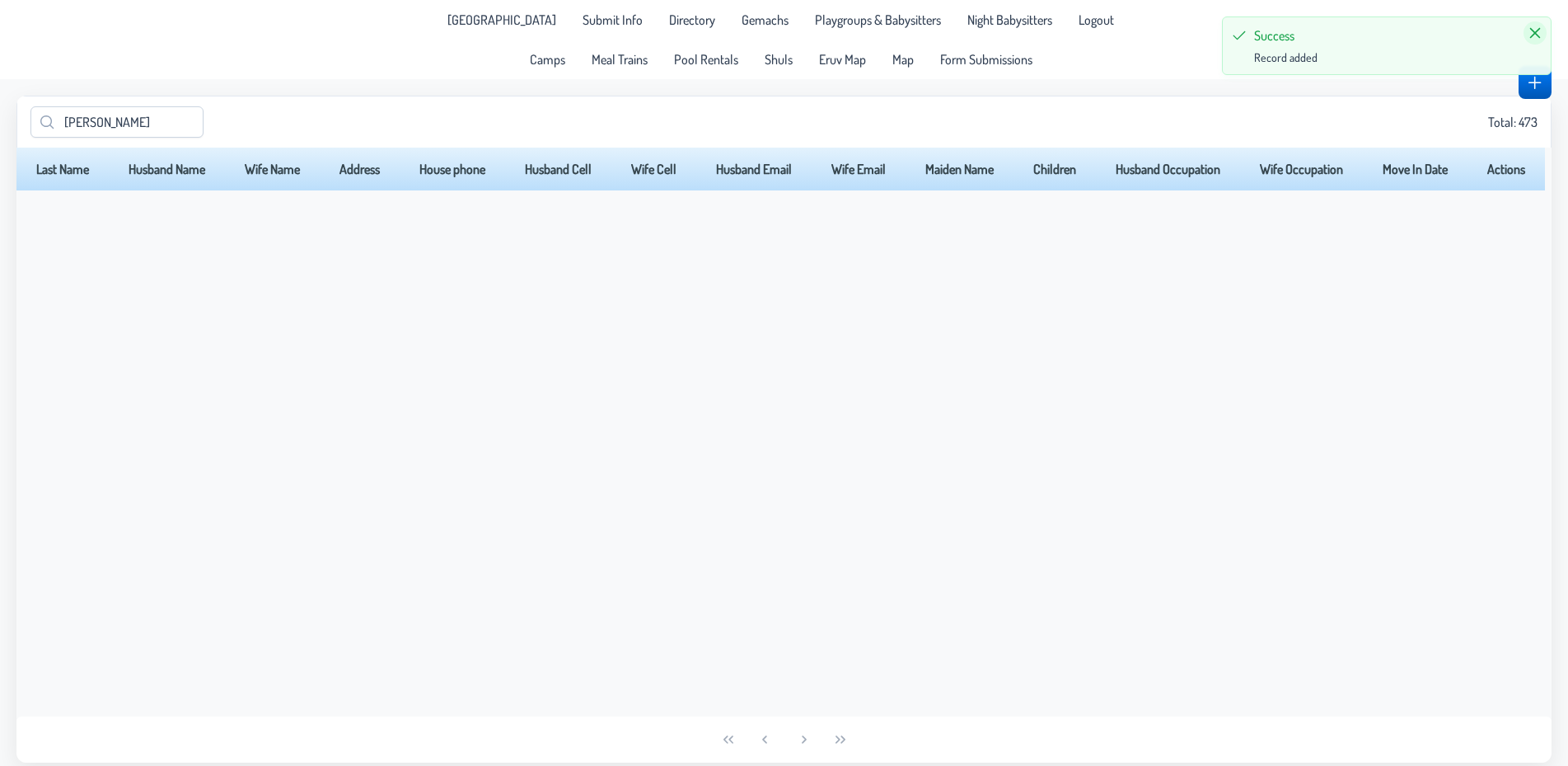
click at [1536, 35] on icon "Close" at bounding box center [1534, 33] width 14 height 14
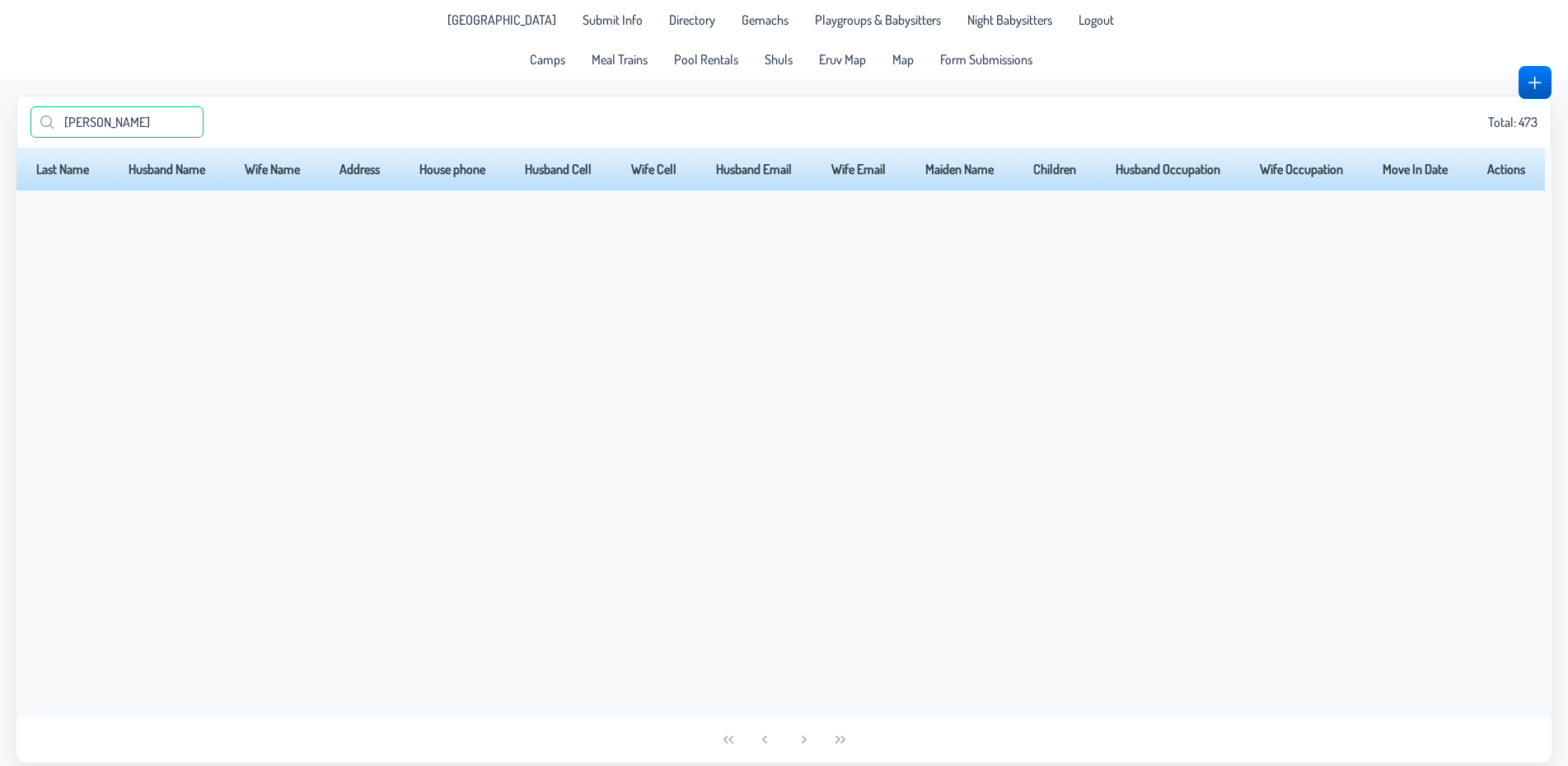
drag, startPoint x: 159, startPoint y: 113, endPoint x: 0, endPoint y: 140, distance: 161.3
click at [31, 138] on input "[PERSON_NAME]" at bounding box center [117, 122] width 173 height 32
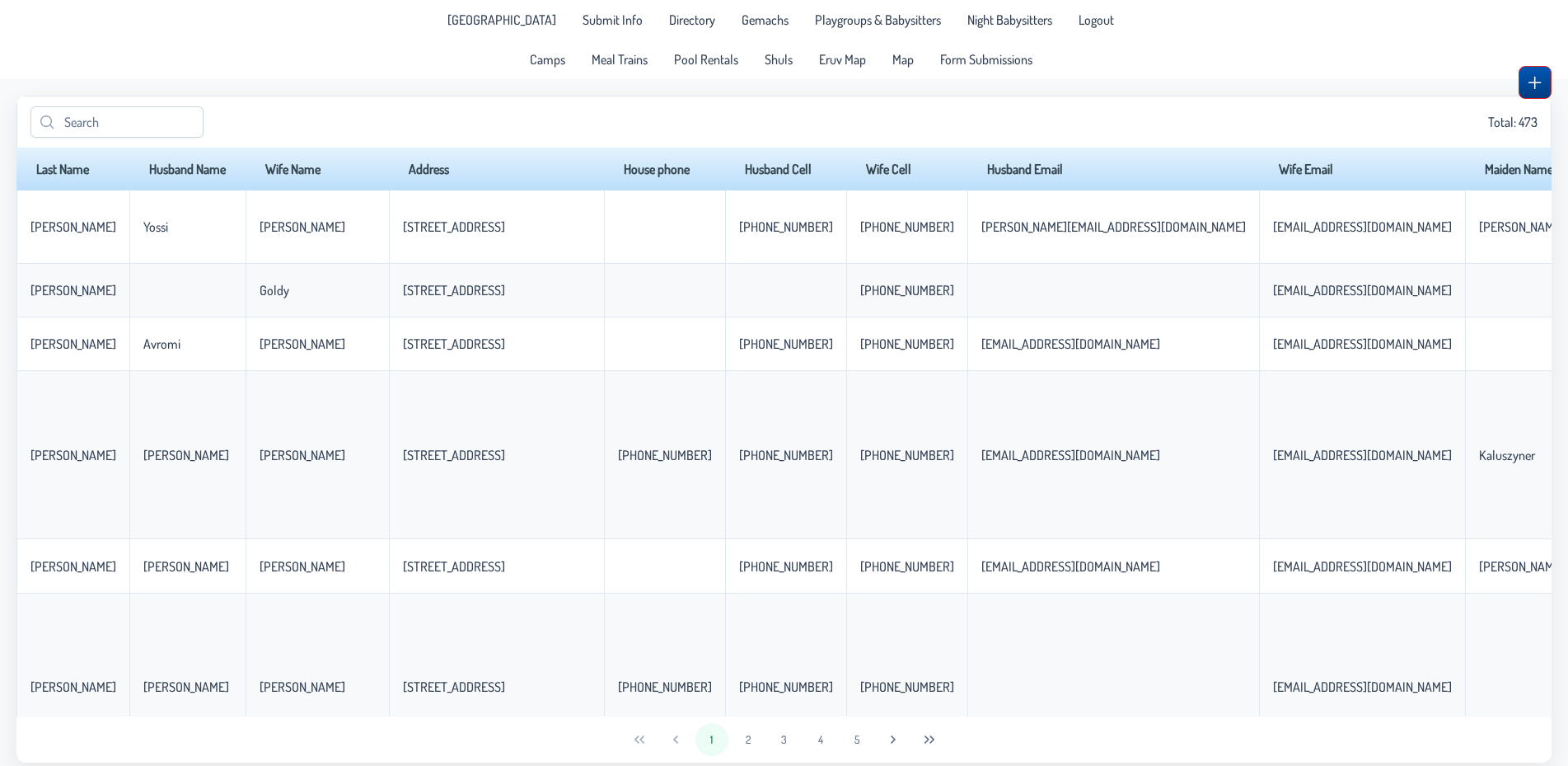
click at [1547, 81] on button "button" at bounding box center [1535, 83] width 33 height 33
click at [1534, 93] on button "button" at bounding box center [1535, 83] width 33 height 33
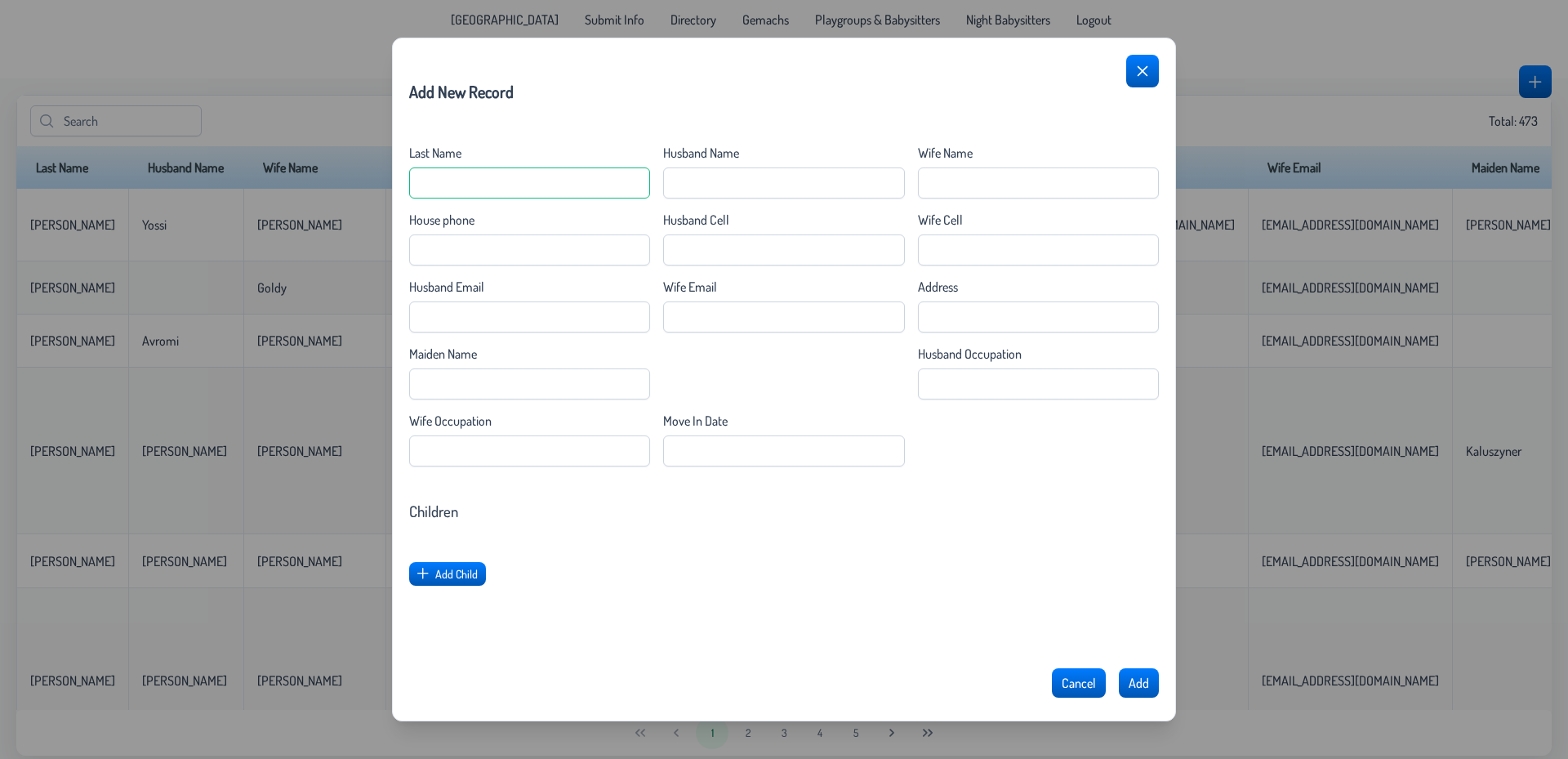
click at [474, 193] on Name "Last Name" at bounding box center [530, 183] width 241 height 31
type Name "Shock"
click at [724, 191] on Name "Husband Name" at bounding box center [784, 183] width 241 height 31
type Name "Pinny"
click at [947, 182] on Name "Wife Name" at bounding box center [1039, 183] width 241 height 31
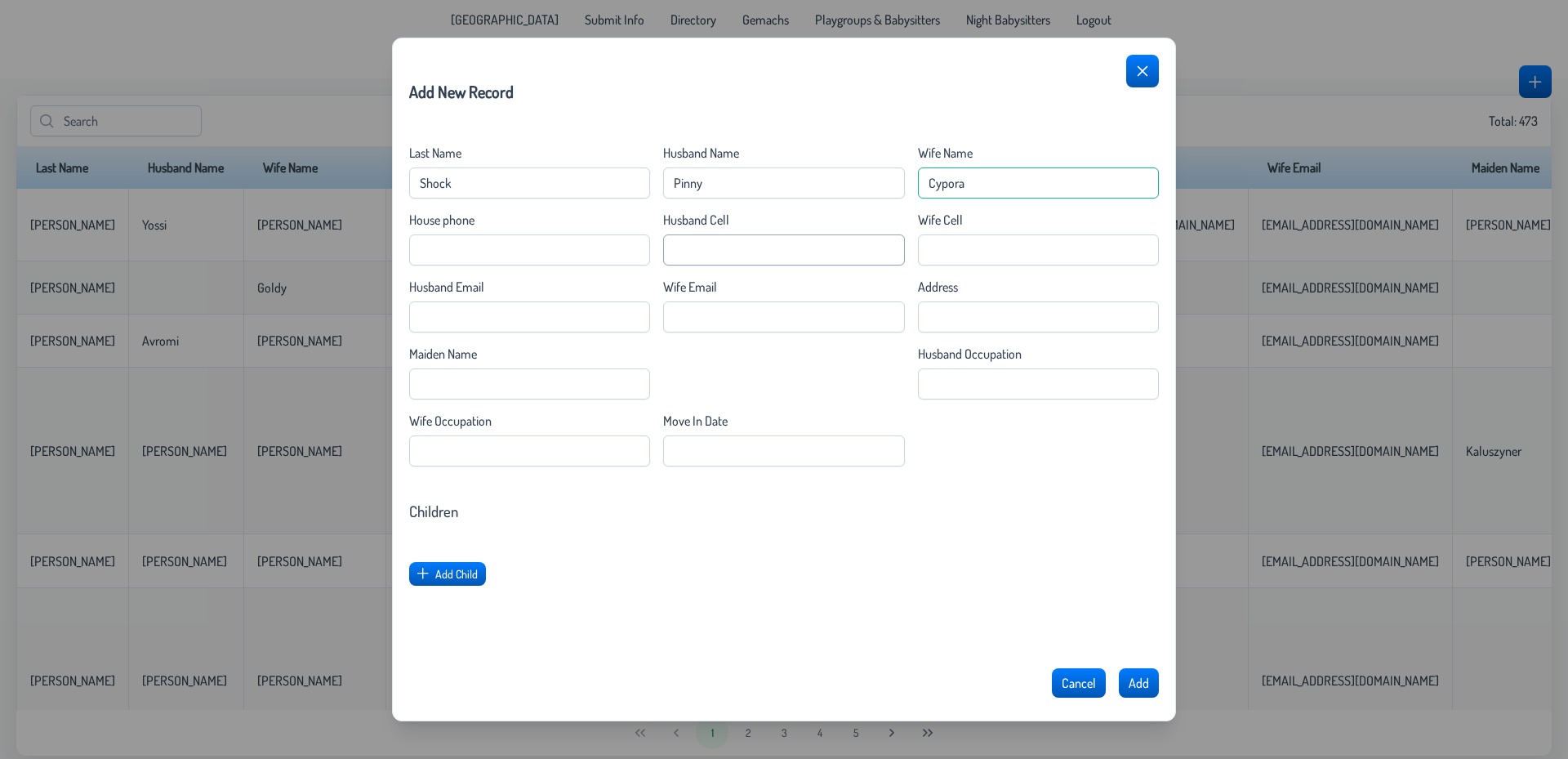
type Name "Cypora"
click at [725, 252] on Cell "Husband Cell" at bounding box center [784, 250] width 241 height 31
click at [975, 251] on Cell "Wife Cell" at bounding box center [1039, 250] width 241 height 31
type Cell "[PHONE_NUMBER]"
click at [963, 321] on input "Address" at bounding box center [1039, 317] width 241 height 31
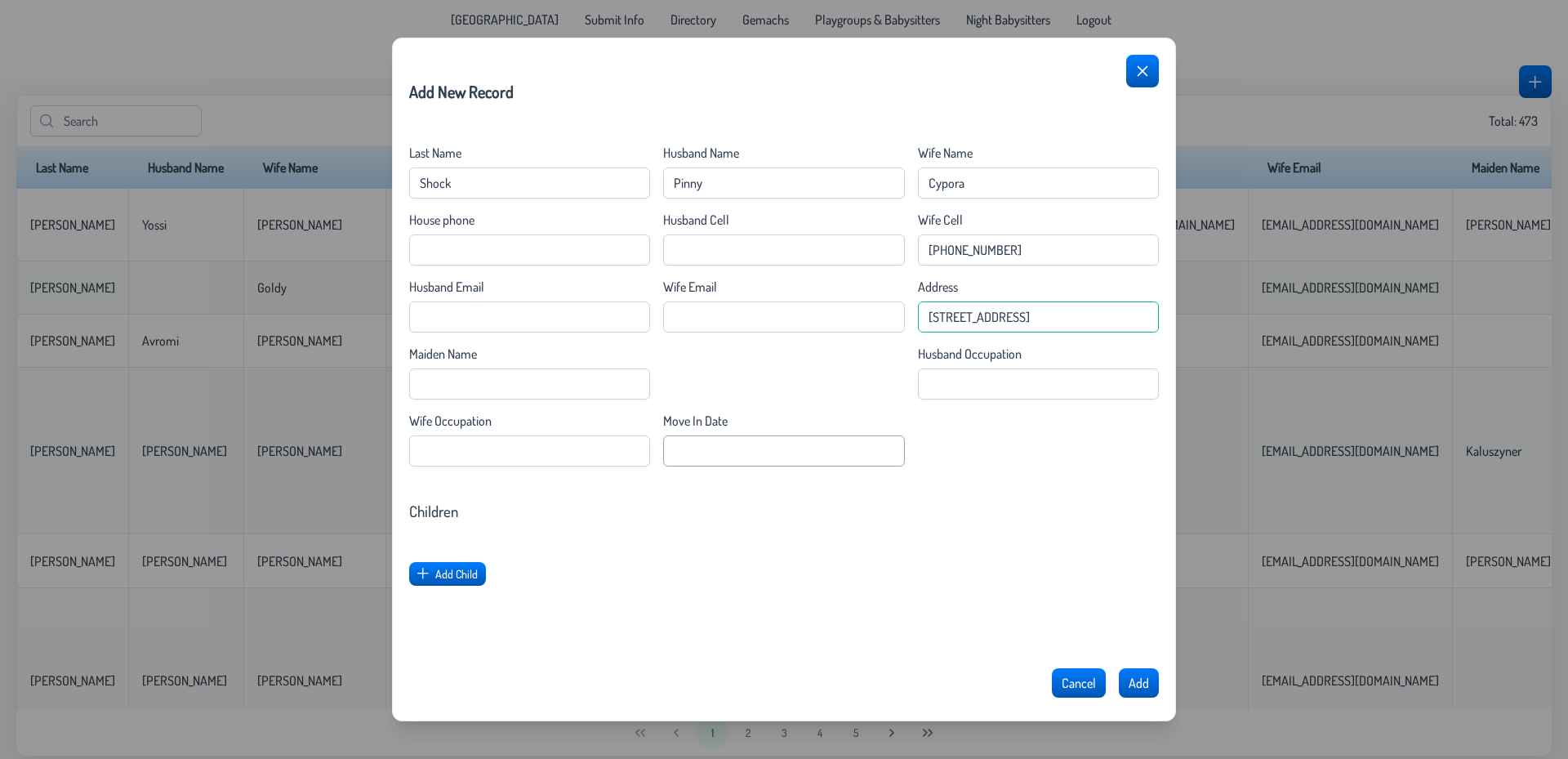
type input "[STREET_ADDRESS]"
click at [752, 451] on Date "Move In Date" at bounding box center [784, 451] width 241 height 31
type Date "[DATE]"
click at [458, 578] on span "Add Child" at bounding box center [457, 574] width 42 height 13
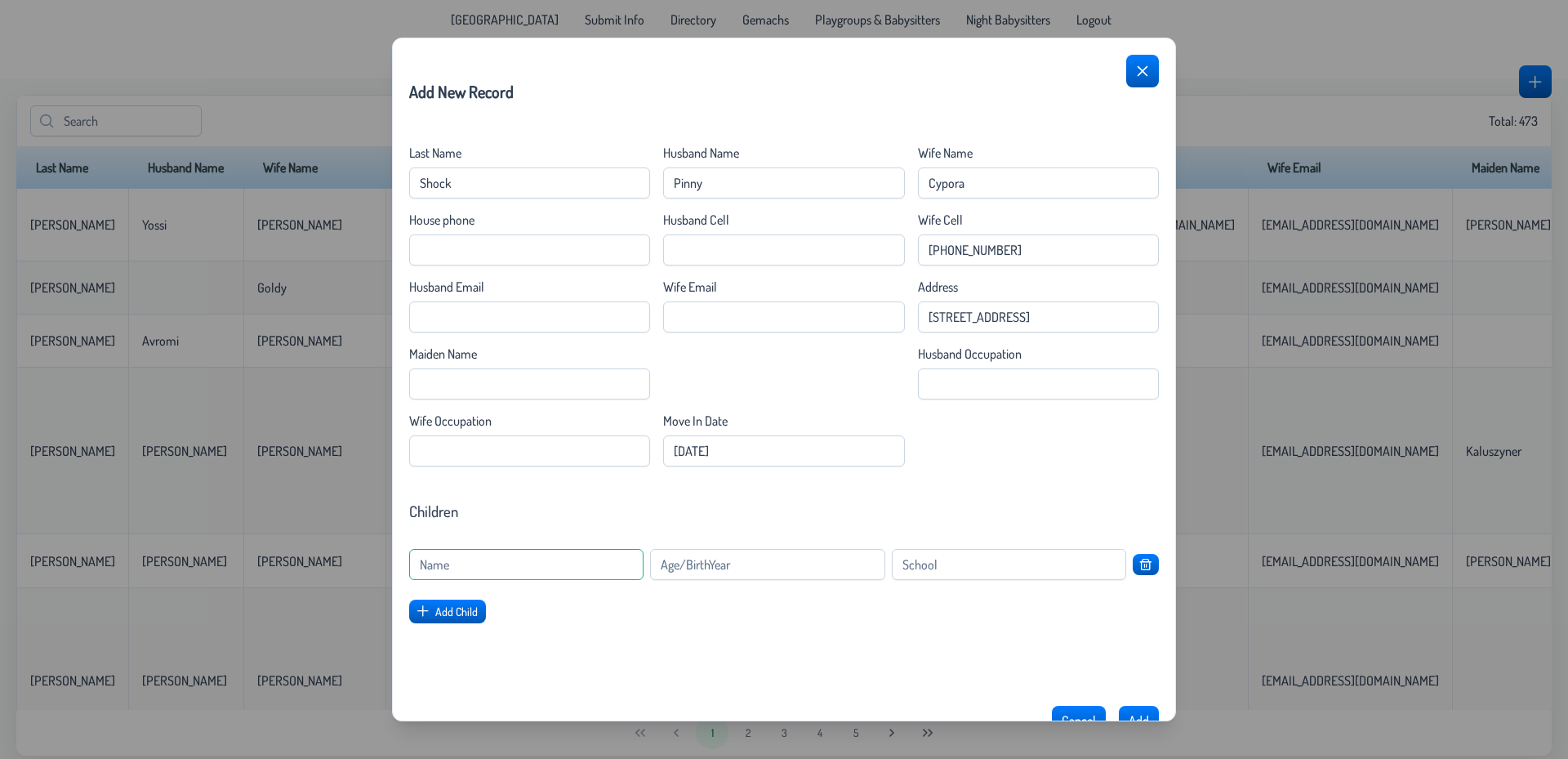
click at [512, 563] on input at bounding box center [526, 564] width 235 height 31
type input "Sarala"
click at [679, 567] on input at bounding box center [767, 564] width 235 height 31
type input "2023"
click at [461, 618] on span "Add Child" at bounding box center [457, 612] width 42 height 13
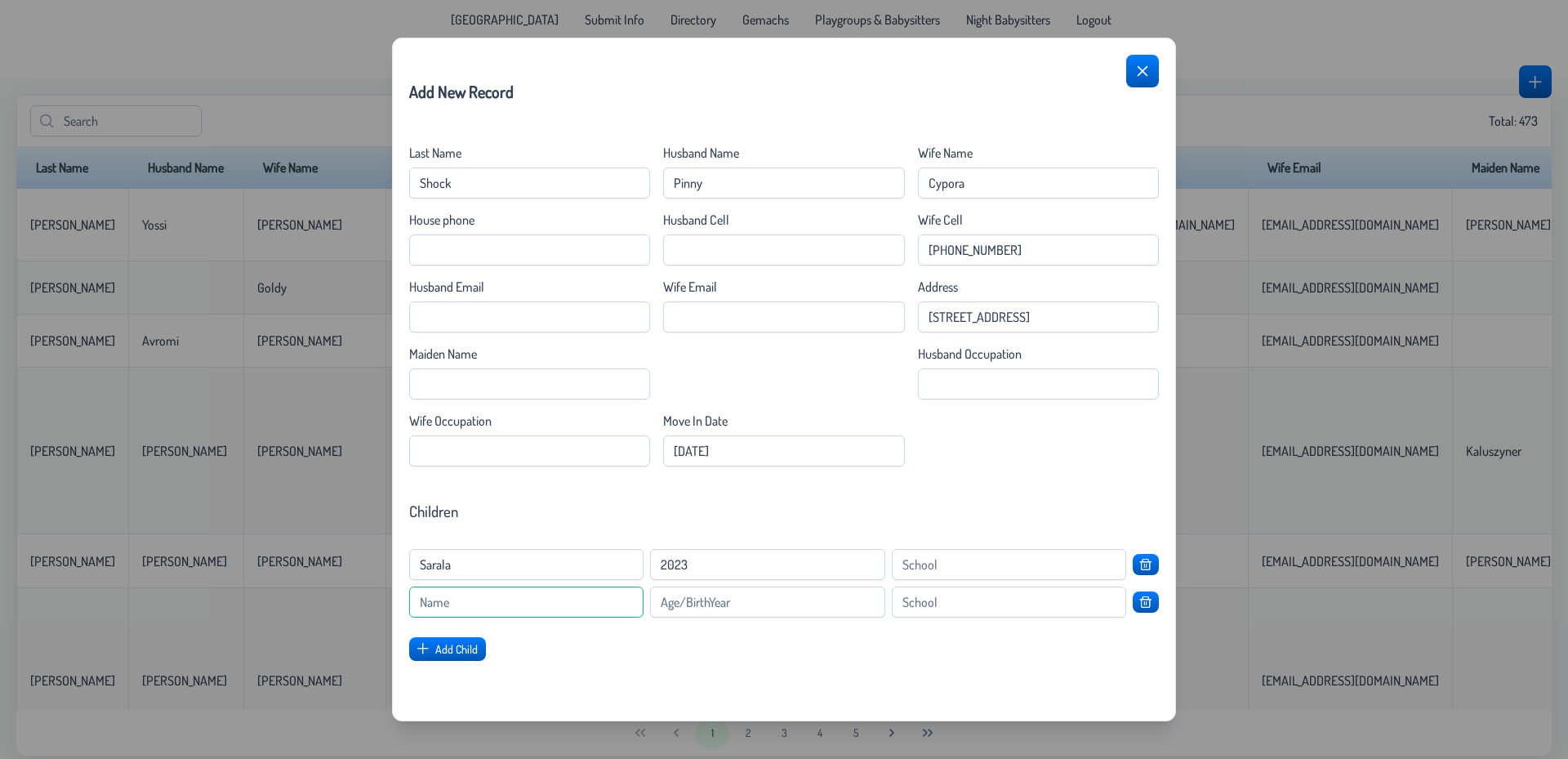
click at [497, 601] on input at bounding box center [526, 602] width 235 height 31
type input "Baby"
click at [682, 594] on input at bounding box center [767, 602] width 235 height 31
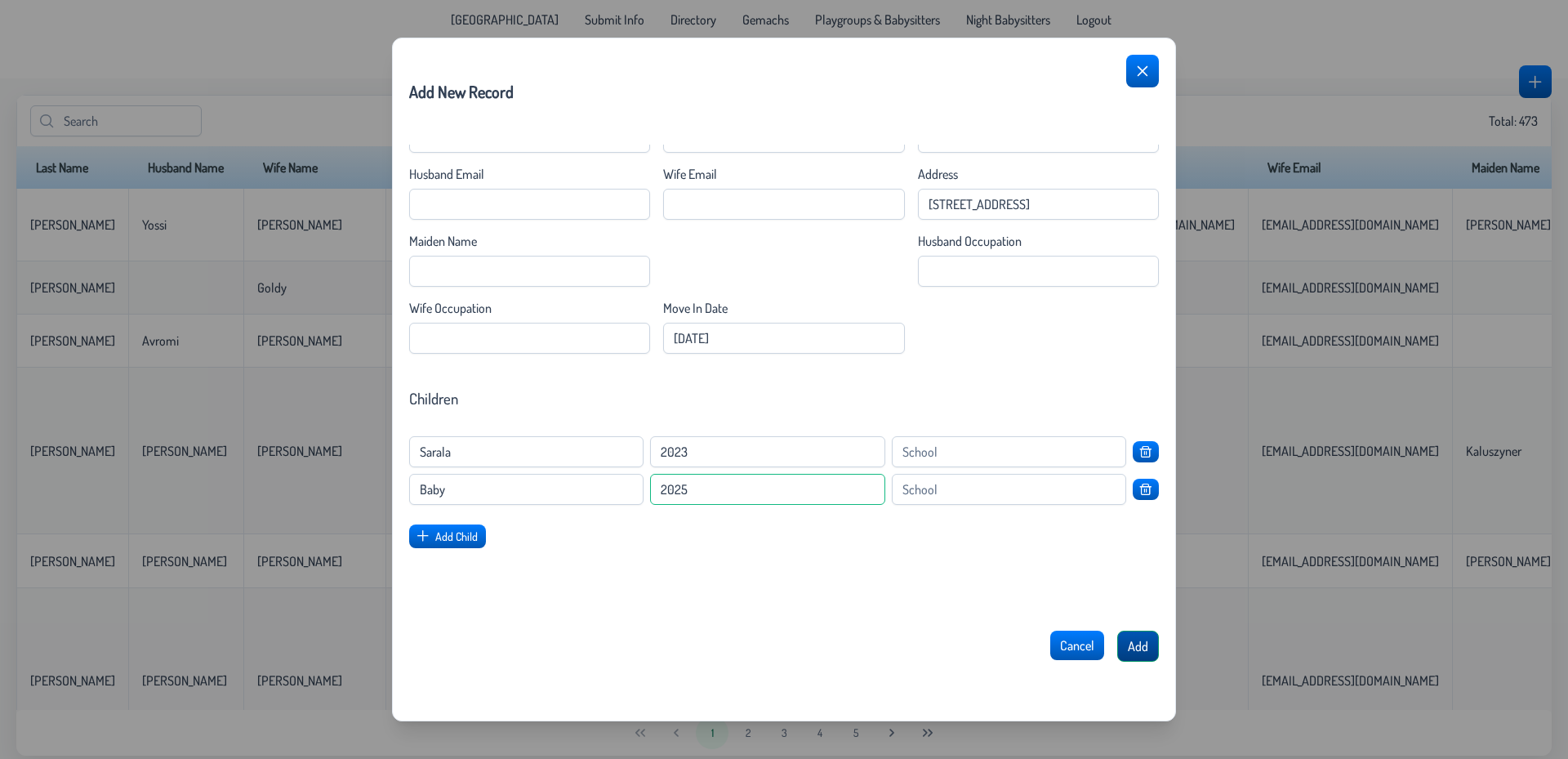
type input "2025"
click at [1130, 642] on span "Add" at bounding box center [1138, 646] width 21 height 16
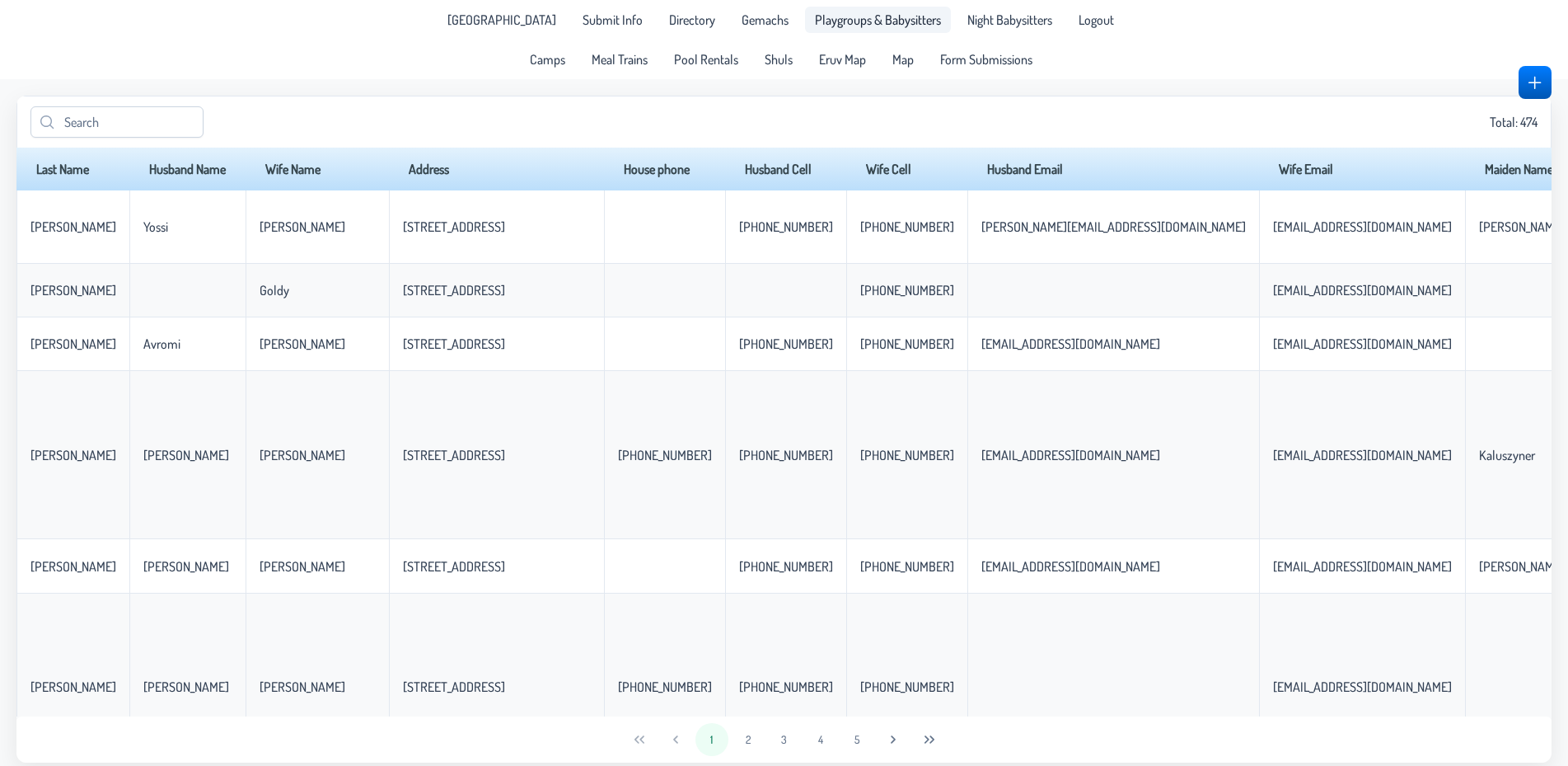
click at [858, 22] on span "Playgroups & Babysitters" at bounding box center [877, 20] width 126 height 14
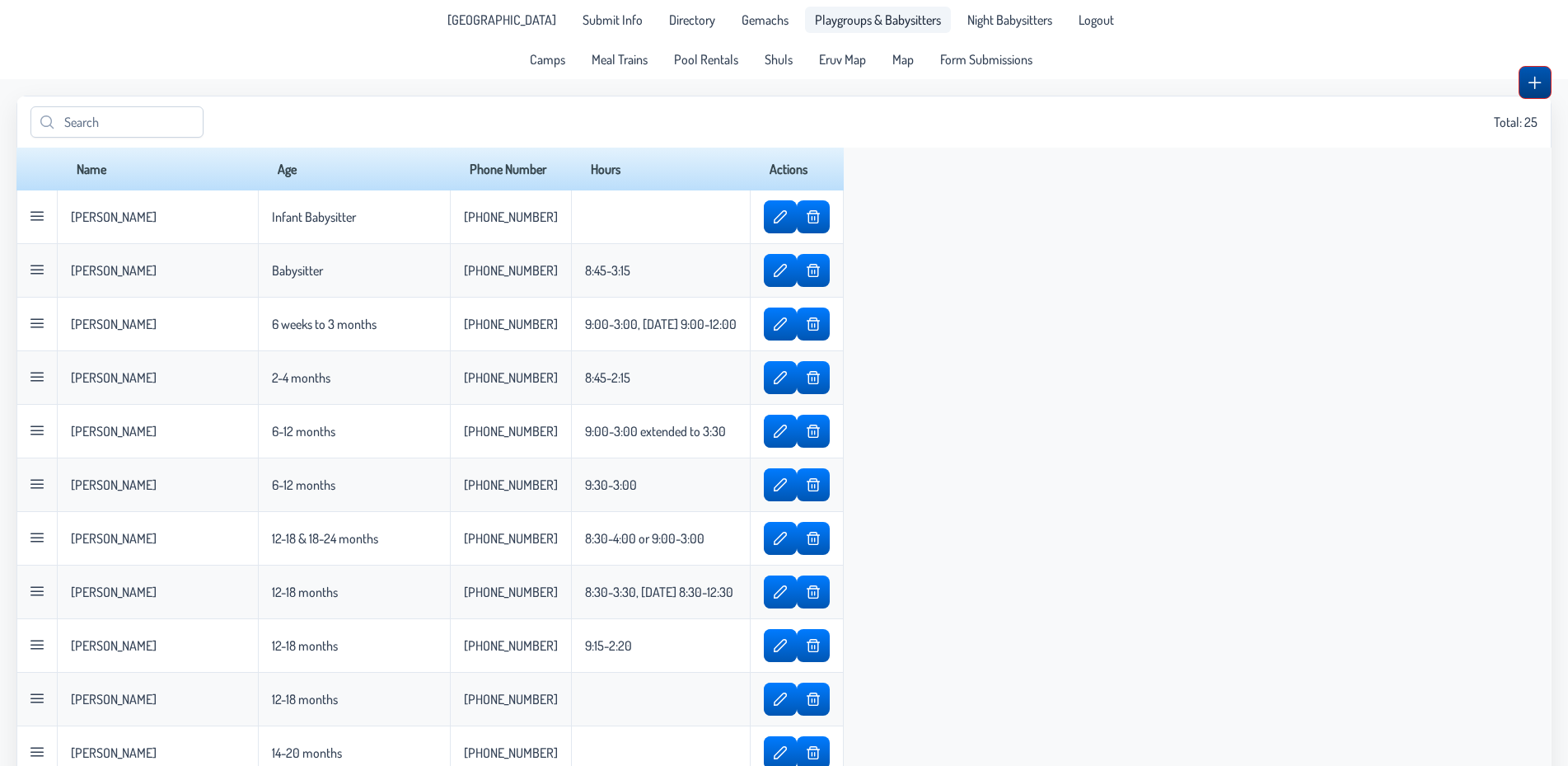
click at [1530, 89] on span "button" at bounding box center [1534, 83] width 14 height 14
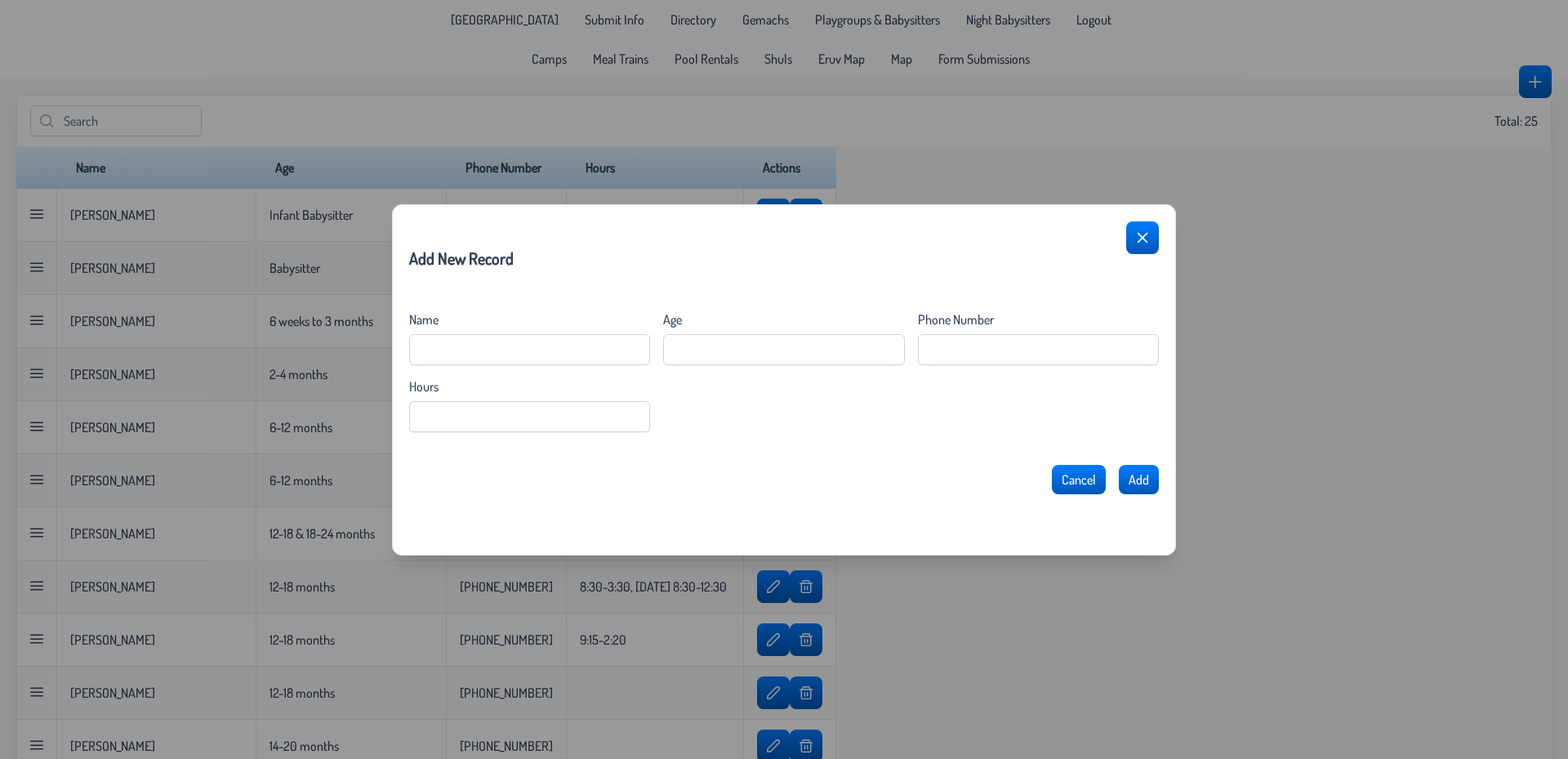
click at [546, 365] on div "Name Age Phone Number Hours" at bounding box center [784, 371] width 750 height 121
click at [537, 348] on input "Name" at bounding box center [530, 349] width 241 height 31
type input "[PERSON_NAME] [PERSON_NAME]"
click at [738, 351] on input "Age" at bounding box center [784, 349] width 241 height 31
type input "Newborns"
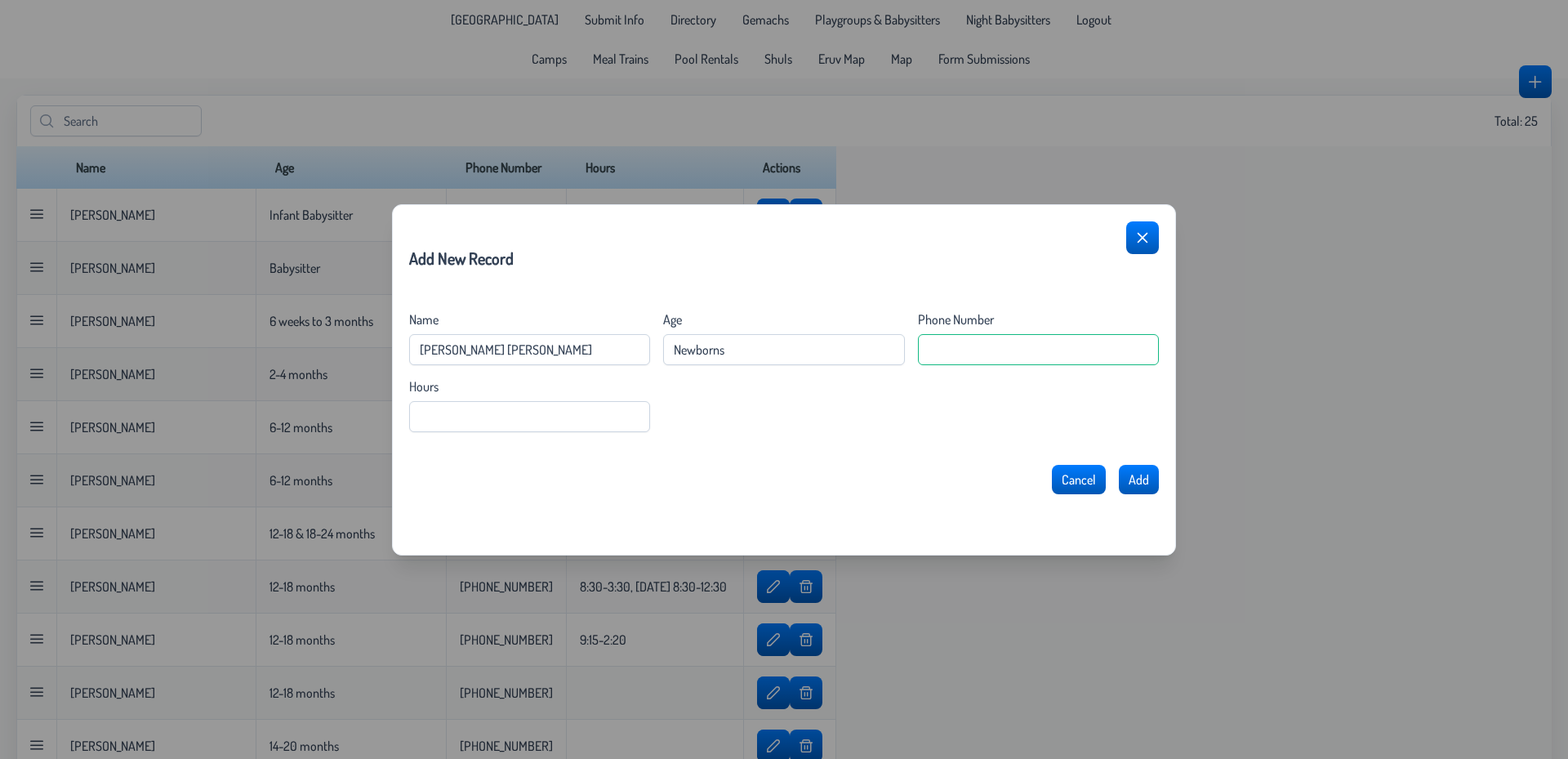
click at [1026, 344] on Number "Phone Number" at bounding box center [1039, 349] width 241 height 31
type Number "[PHONE_NUMBER]"
click at [572, 422] on input "Hours" at bounding box center [530, 416] width 241 height 31
type input "8:45-4:00"
click at [1119, 465] on button "Add" at bounding box center [1139, 479] width 40 height 30
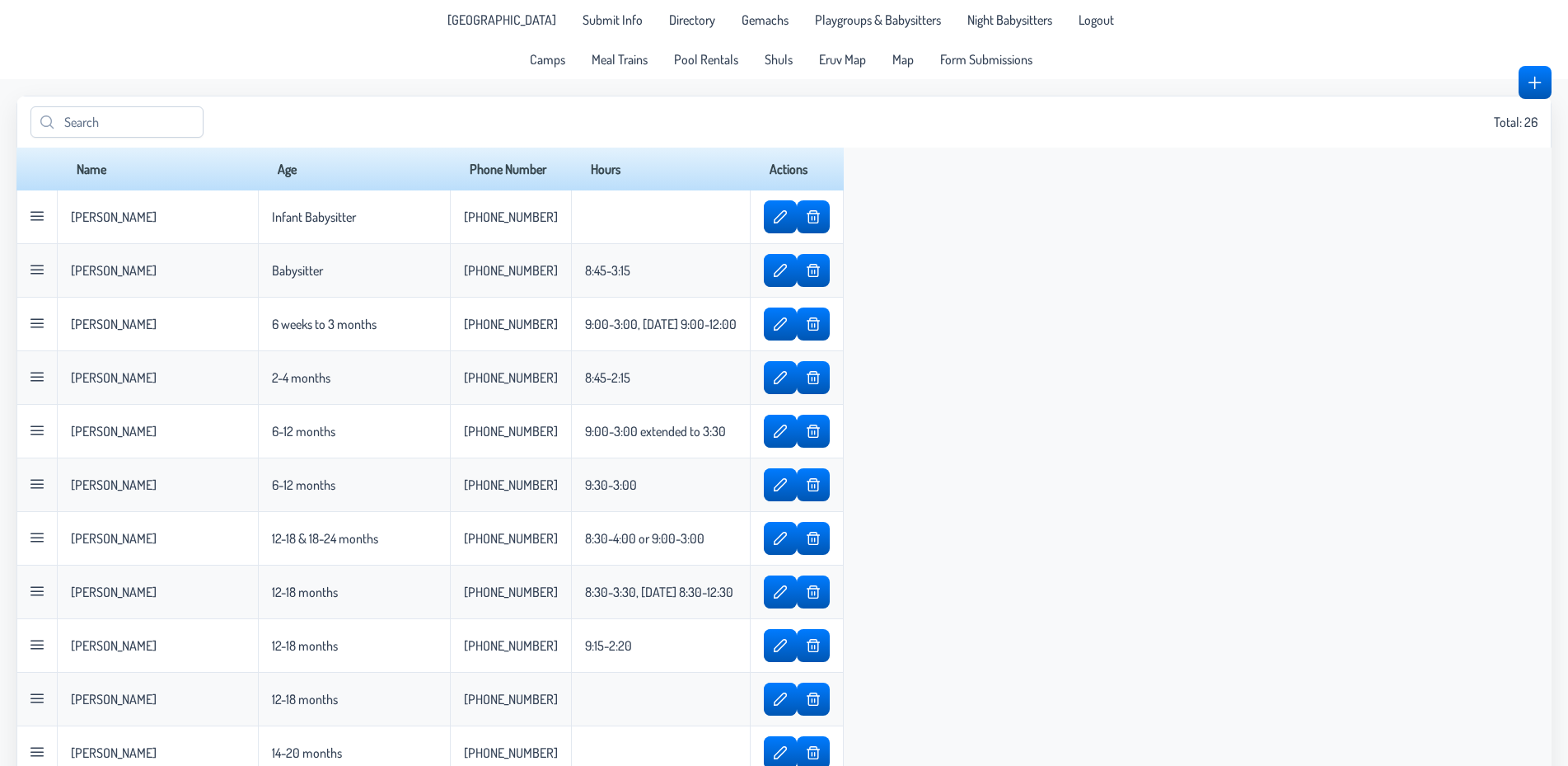
scroll to position [834, 0]
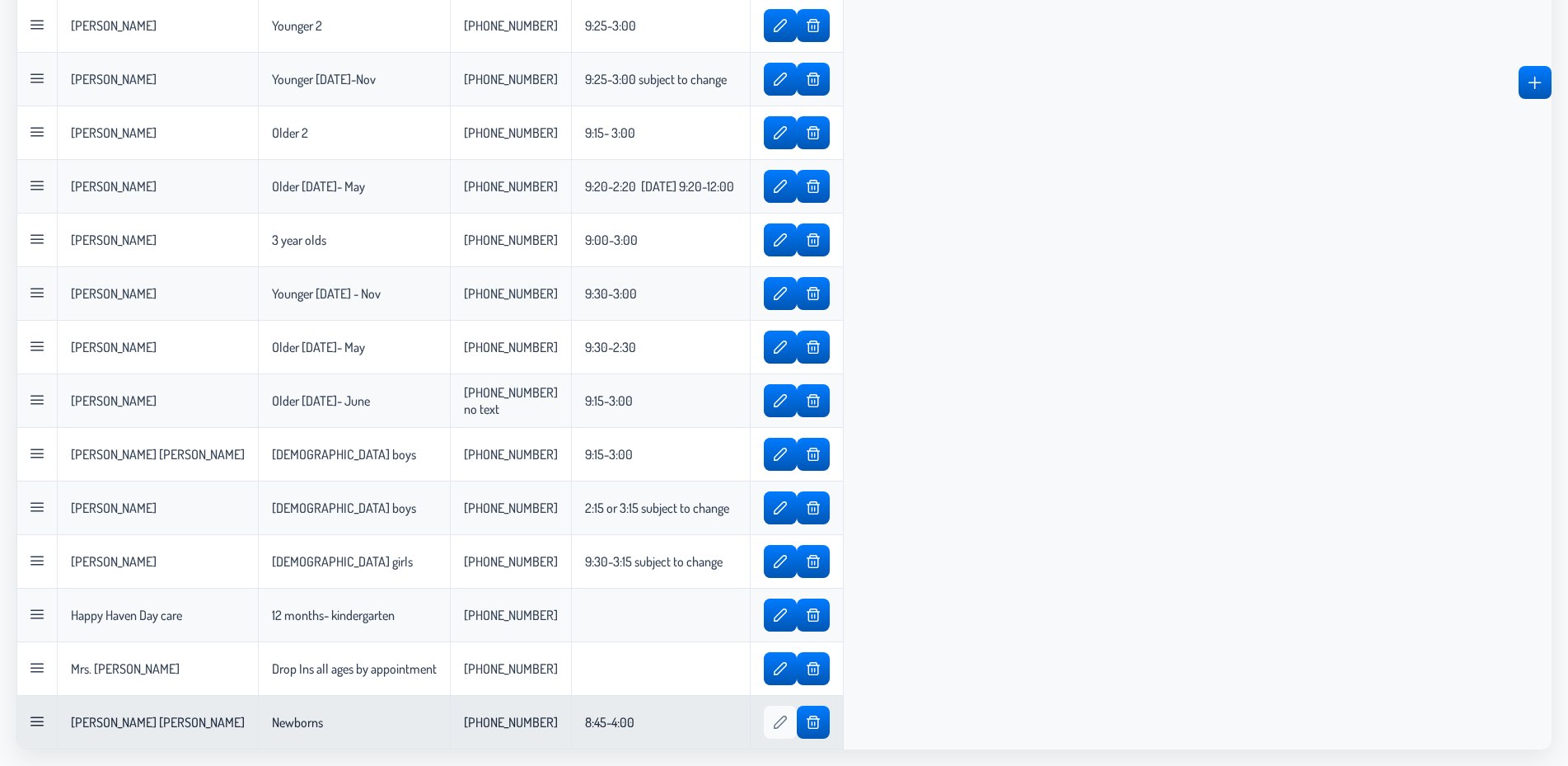
click at [765, 722] on button "button" at bounding box center [780, 722] width 32 height 33
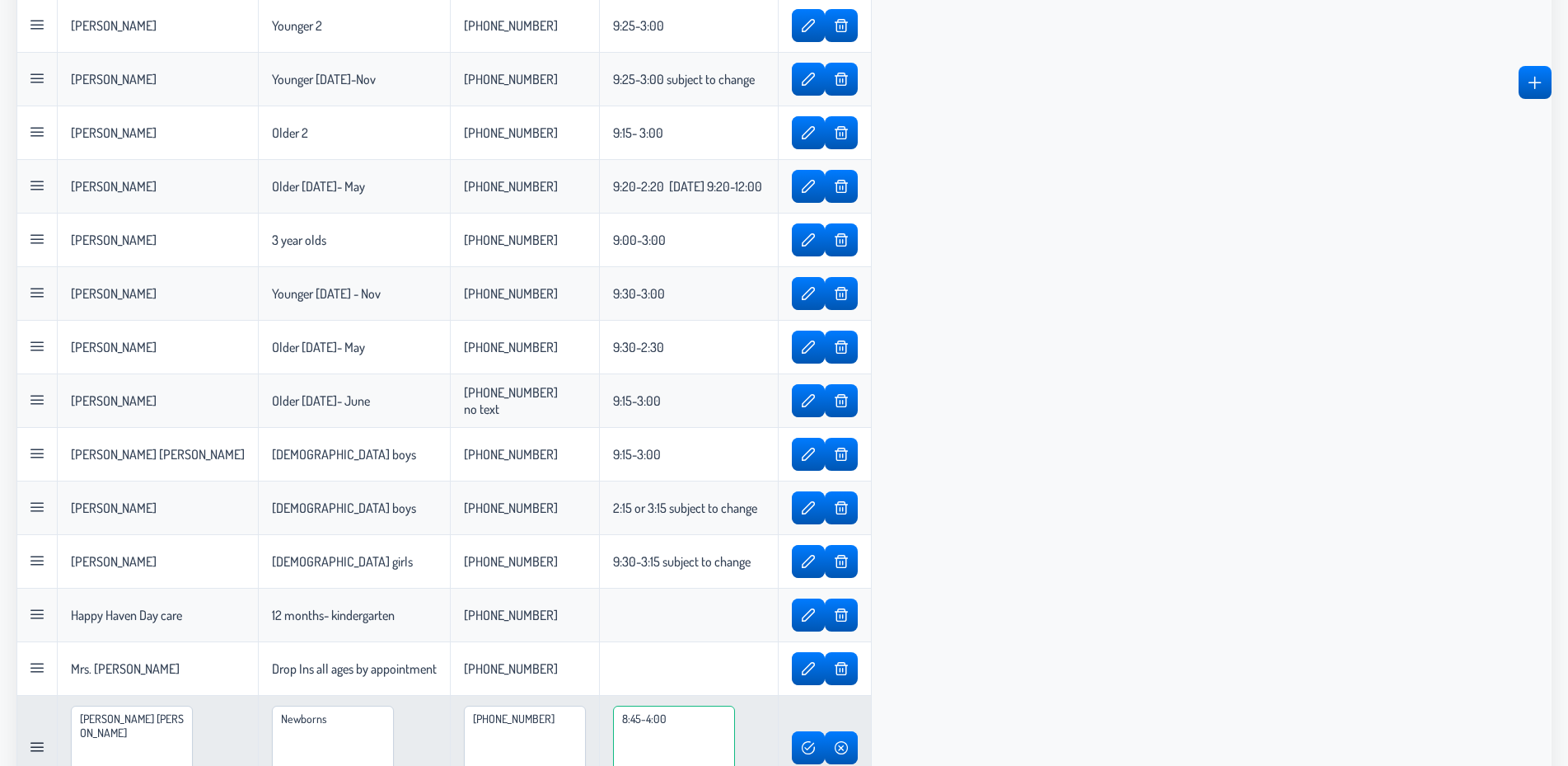
click at [719, 724] on textarea "8:45-4:00" at bounding box center [674, 745] width 122 height 80
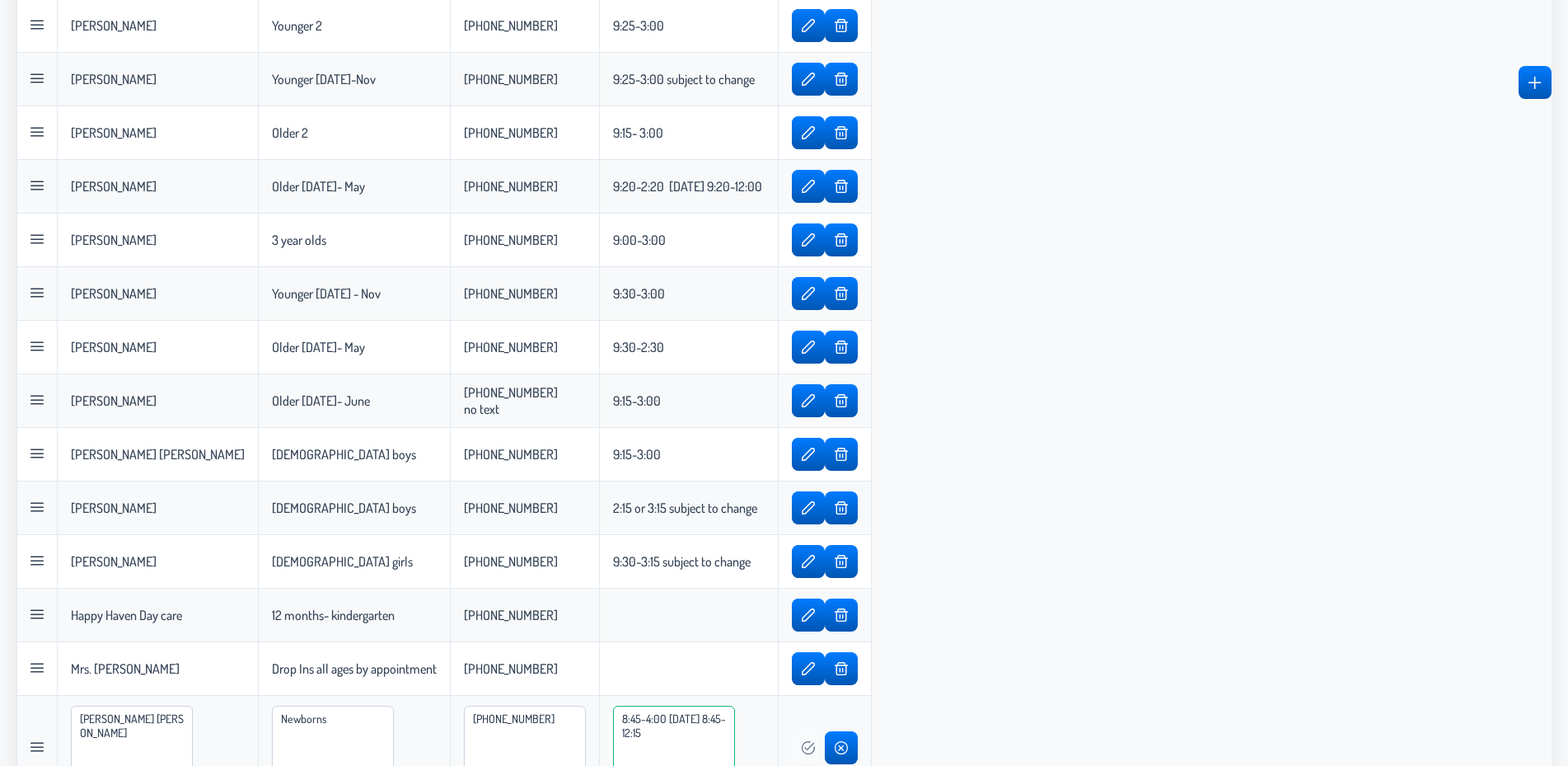
type textarea "8:45-4:00 [DATE] 8:45-12:15"
click at [815, 743] on span "button" at bounding box center [808, 747] width 14 height 14
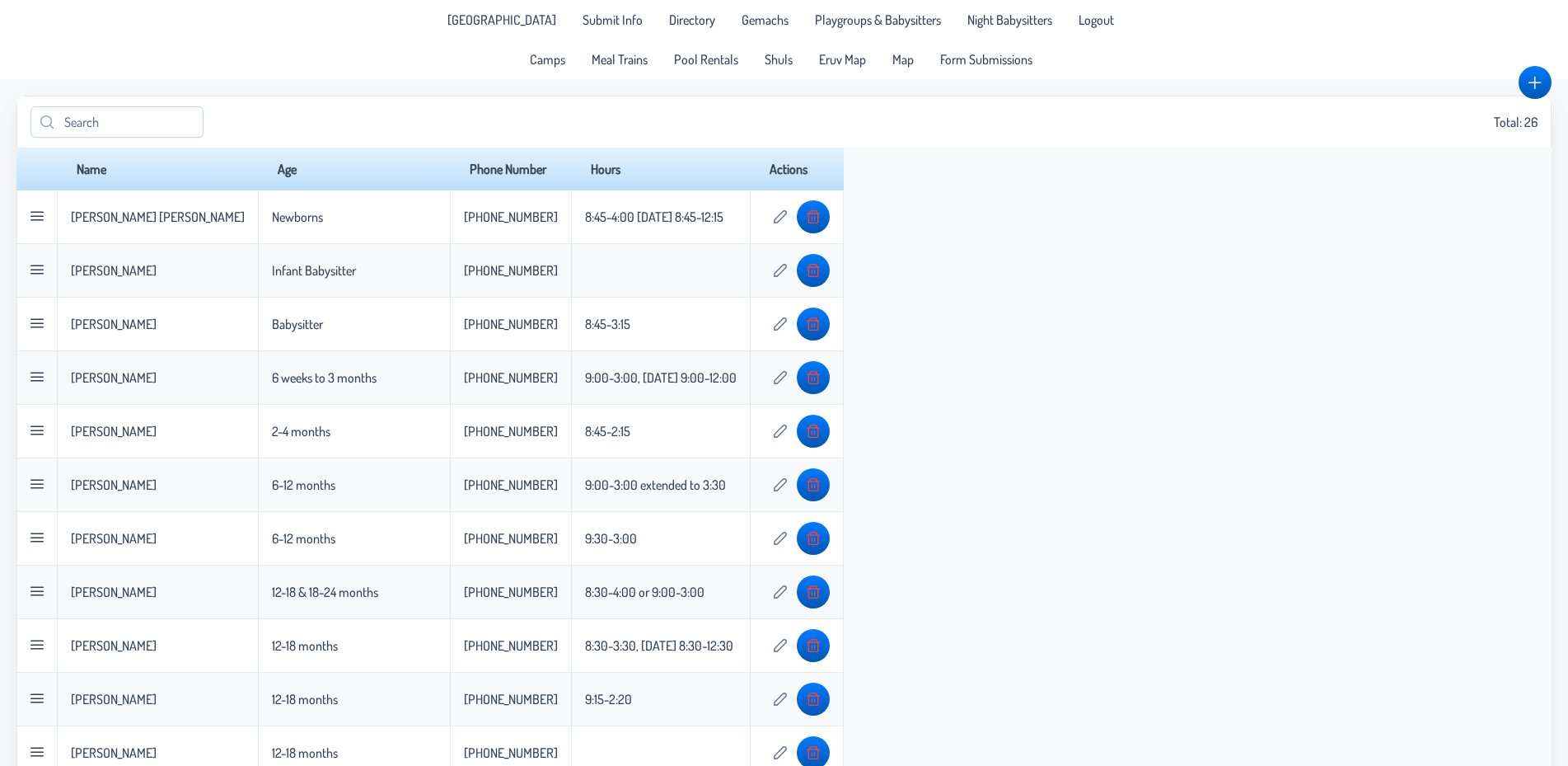
click at [687, 19] on span "Directory" at bounding box center [691, 20] width 46 height 14
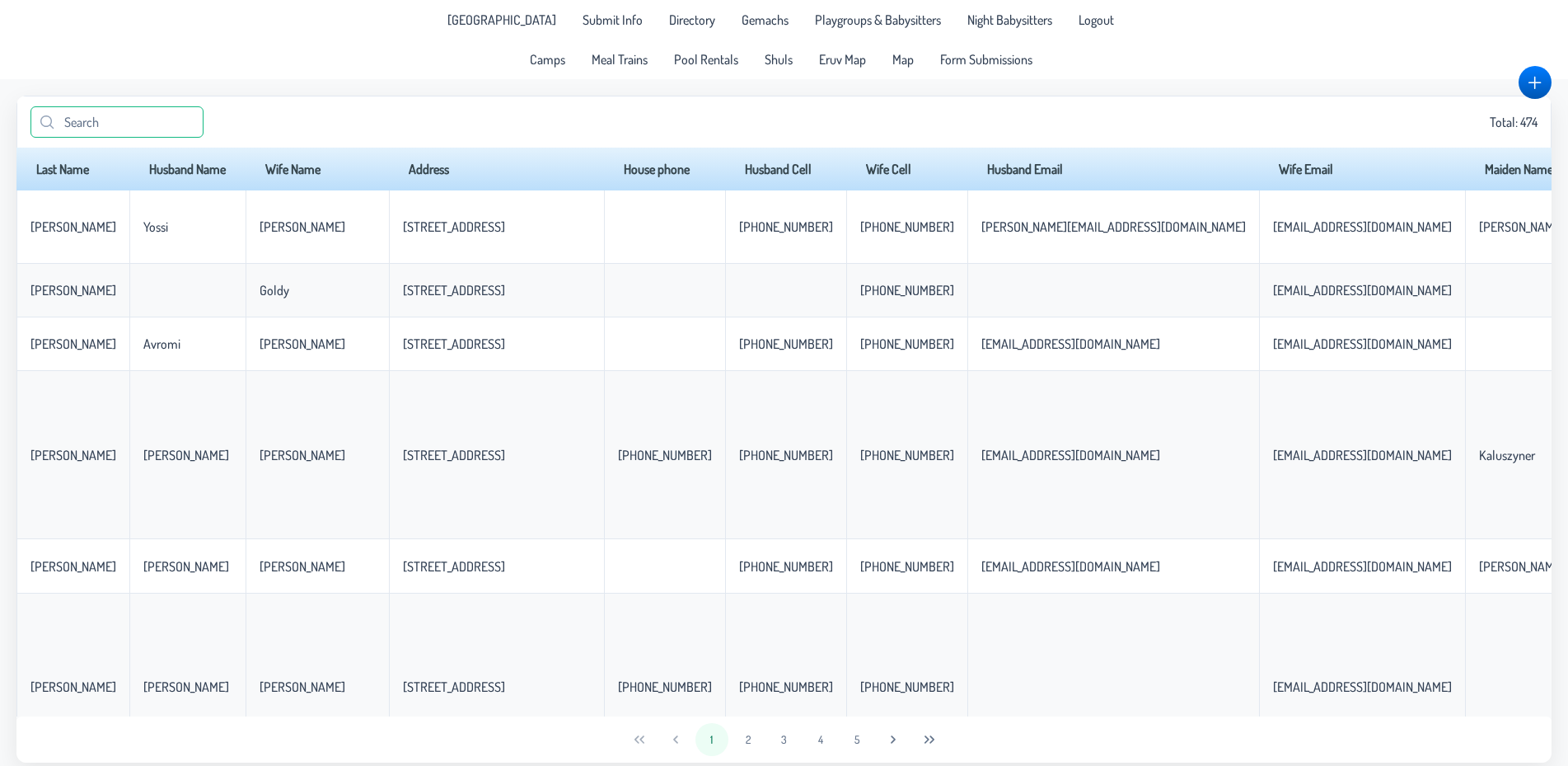
click at [190, 124] on input "text" at bounding box center [117, 122] width 173 height 32
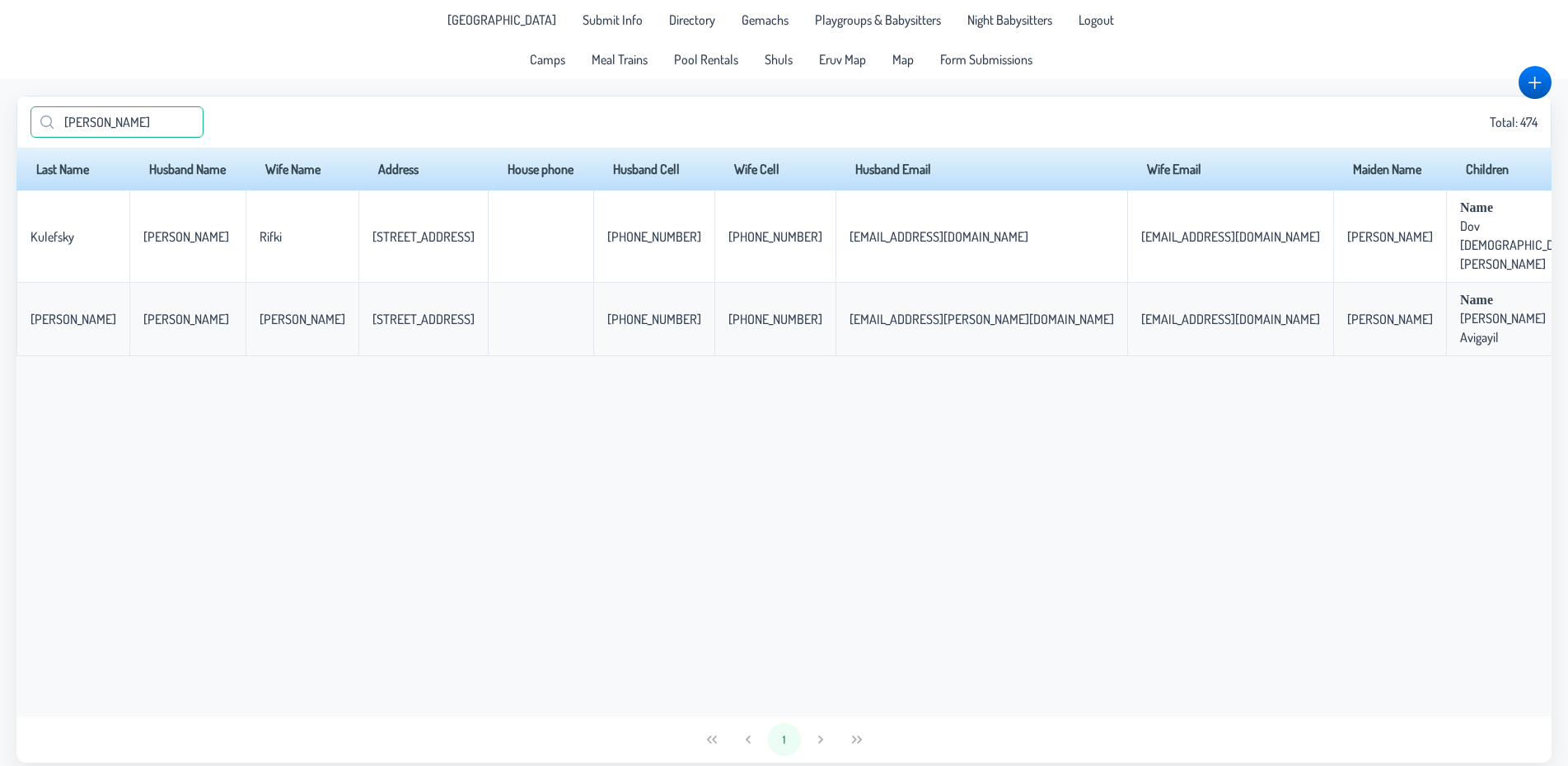
type input "teper"
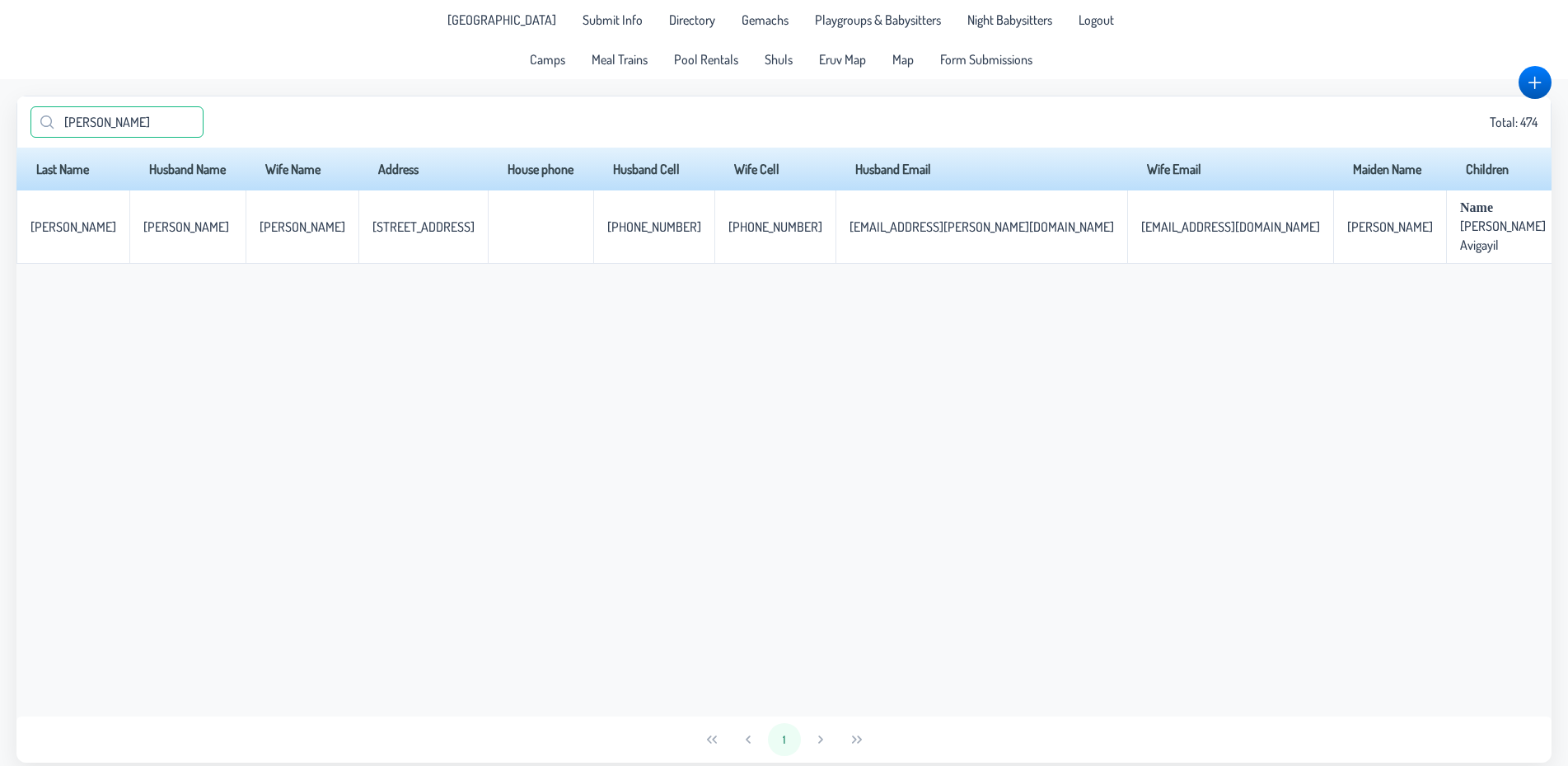
drag, startPoint x: 135, startPoint y: 114, endPoint x: 17, endPoint y: 135, distance: 119.9
click at [31, 135] on input "teper" at bounding box center [117, 122] width 173 height 32
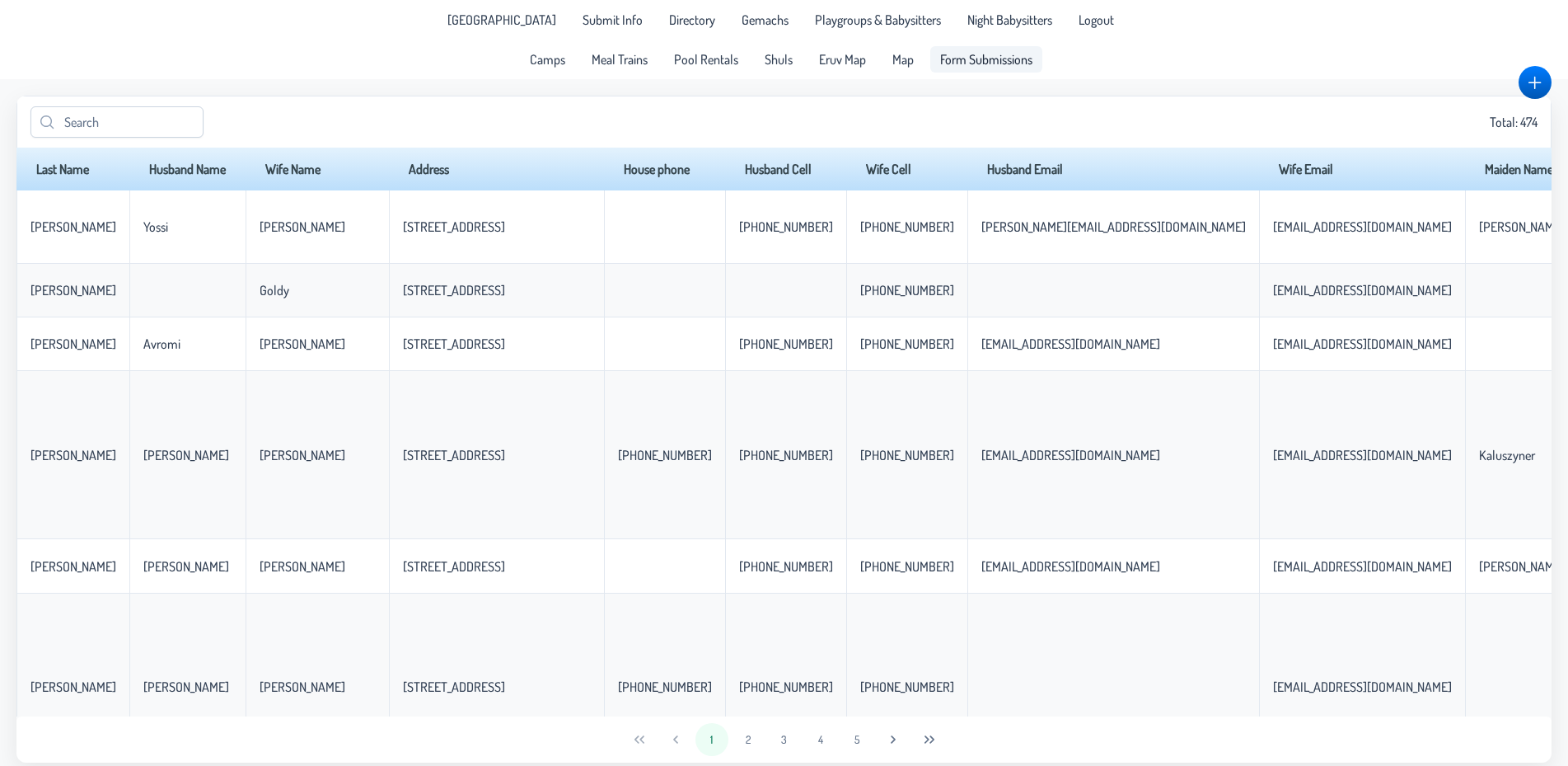
click at [978, 70] on link "Form Submissions" at bounding box center [985, 59] width 112 height 26
